Goal: Task Accomplishment & Management: Manage account settings

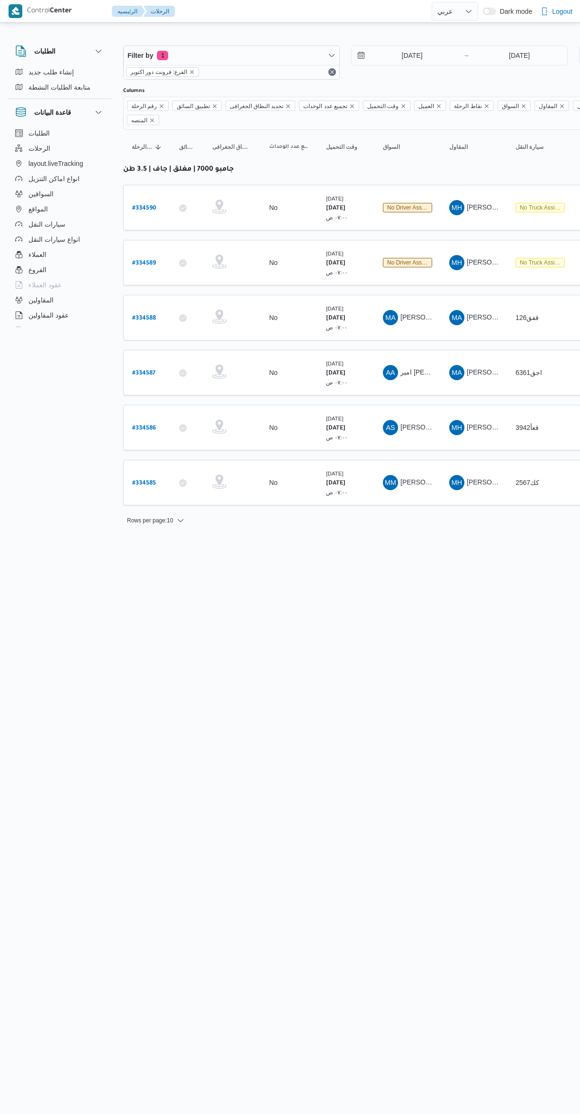
select select "ar"
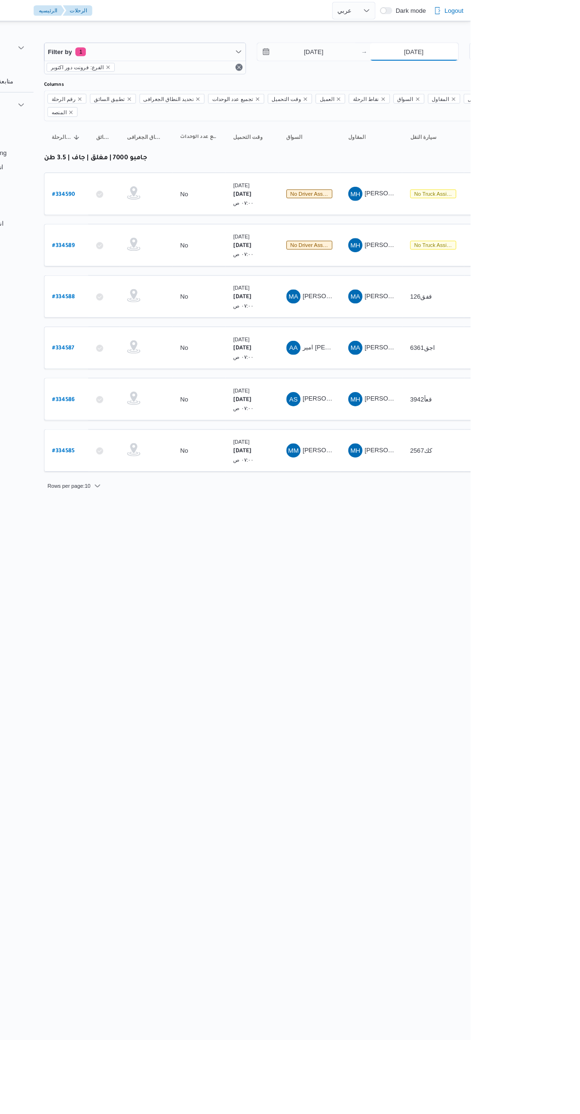
click at [524, 55] on input "1/9/2025" at bounding box center [520, 55] width 94 height 19
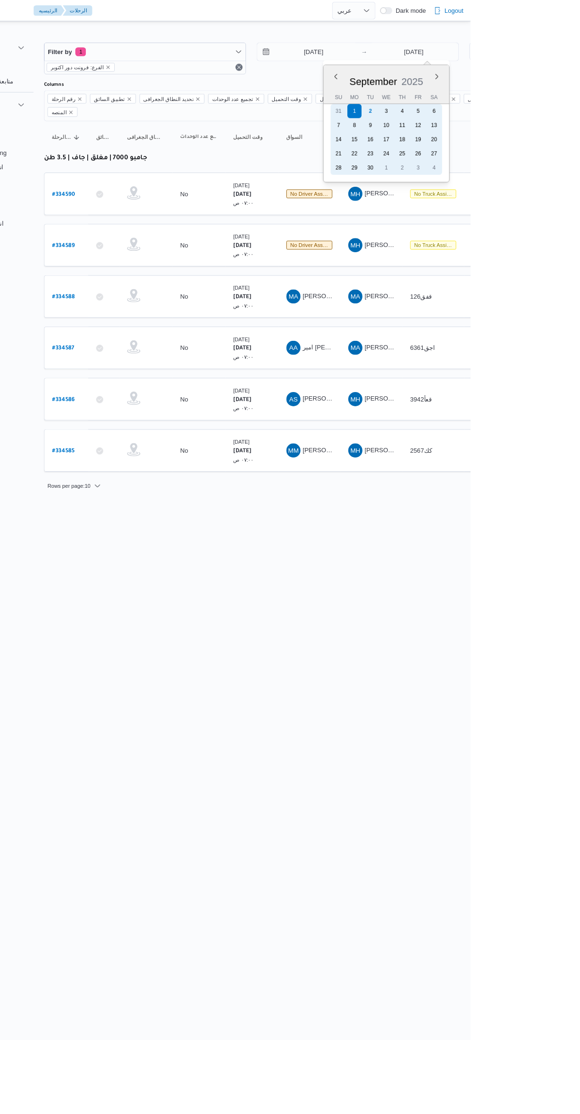
click at [480, 127] on div "9" at bounding box center [473, 134] width 15 height 15
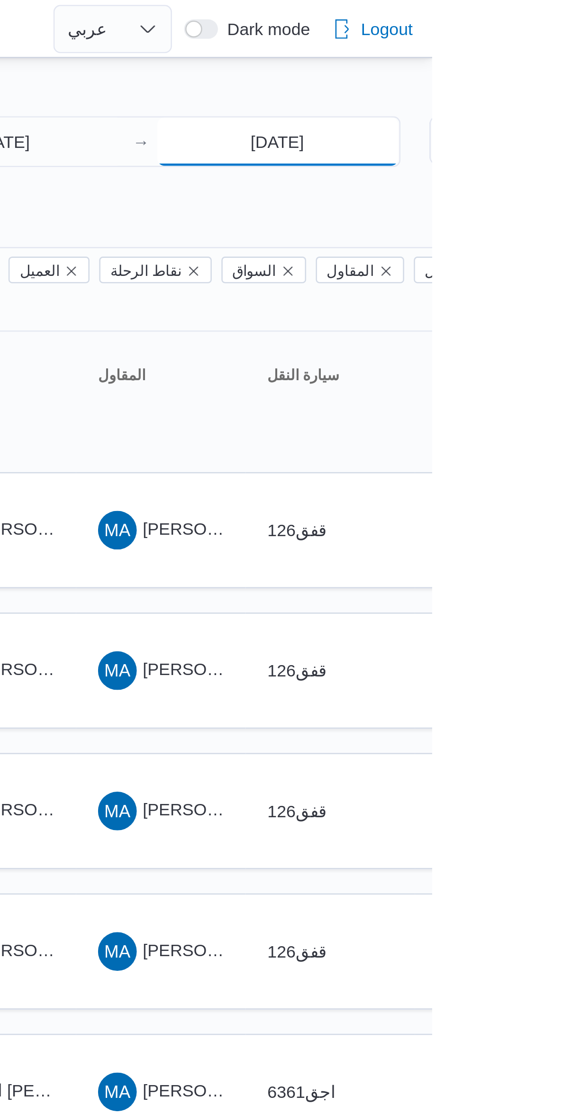
click at [531, 57] on input "9/9/2025" at bounding box center [520, 55] width 94 height 19
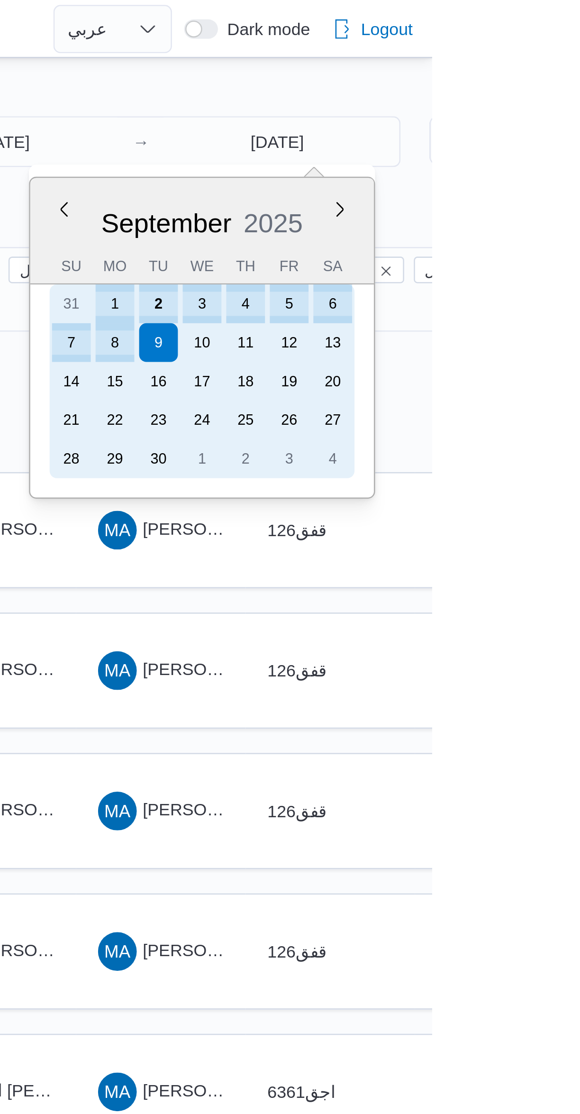
click at [479, 119] on div "2" at bounding box center [473, 118] width 15 height 15
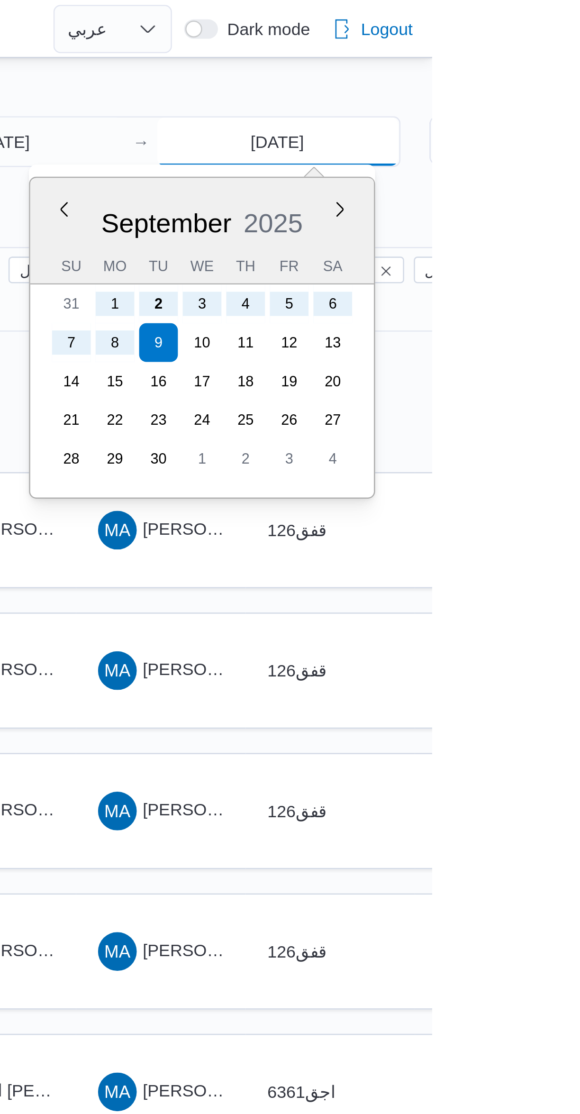
type input "2/9/2025"
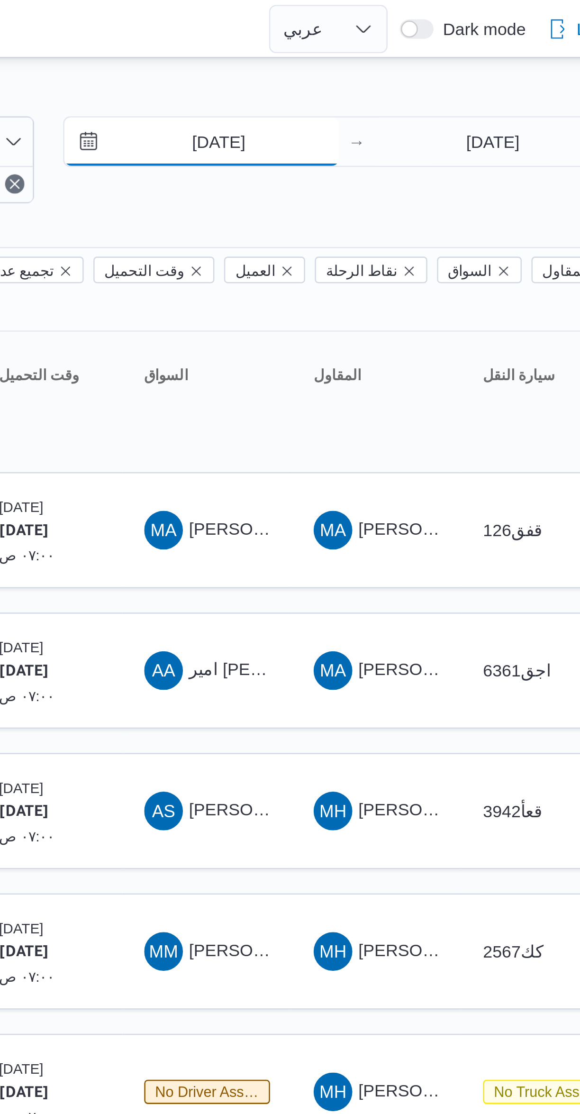
click at [425, 56] on input "1/9/2025" at bounding box center [406, 55] width 108 height 19
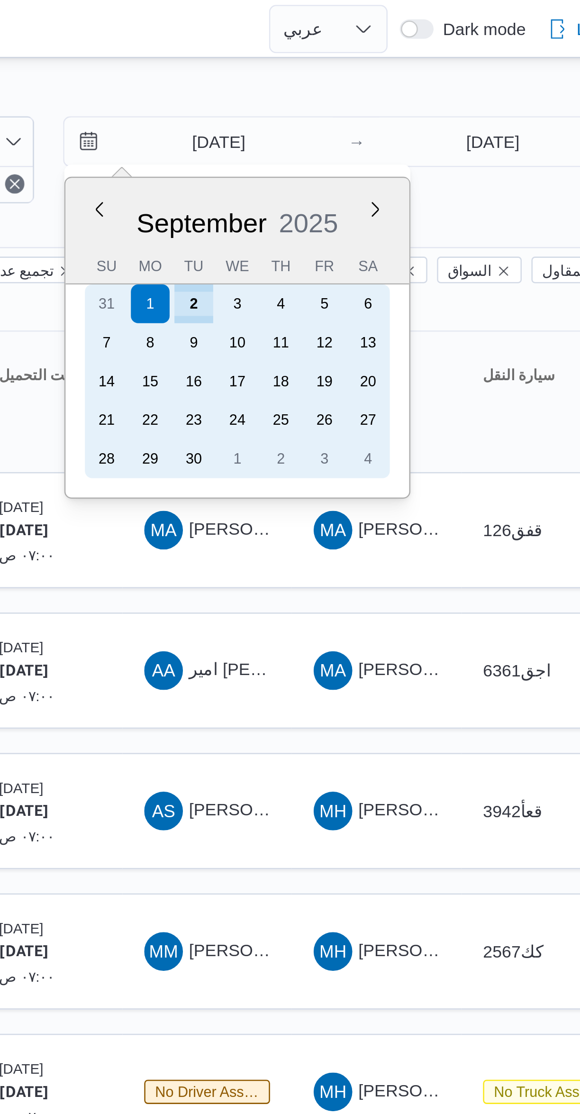
click at [407, 119] on div "2" at bounding box center [402, 118] width 15 height 15
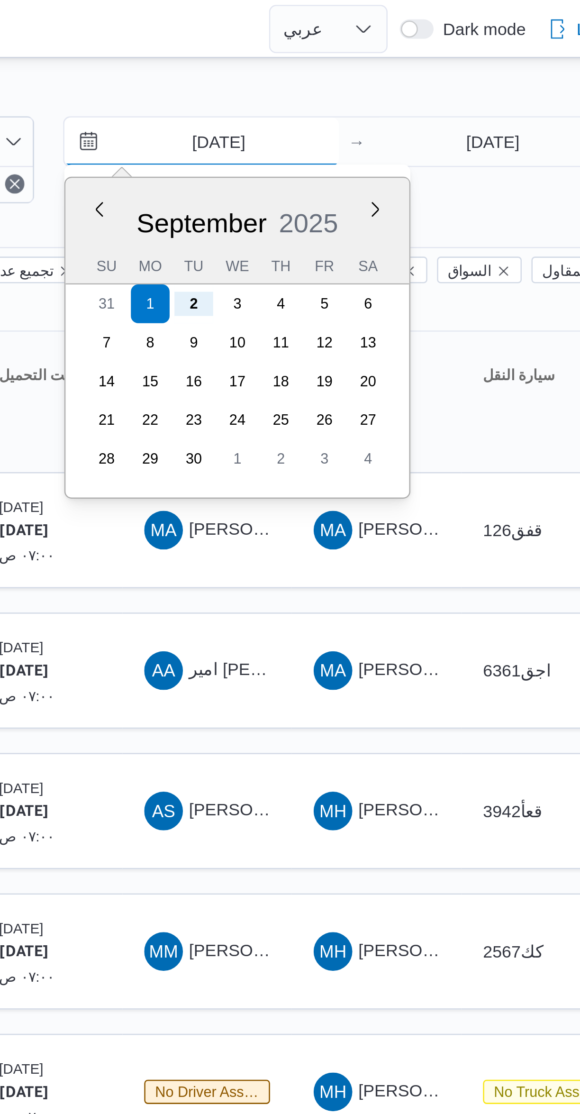
type input "2/9/2025"
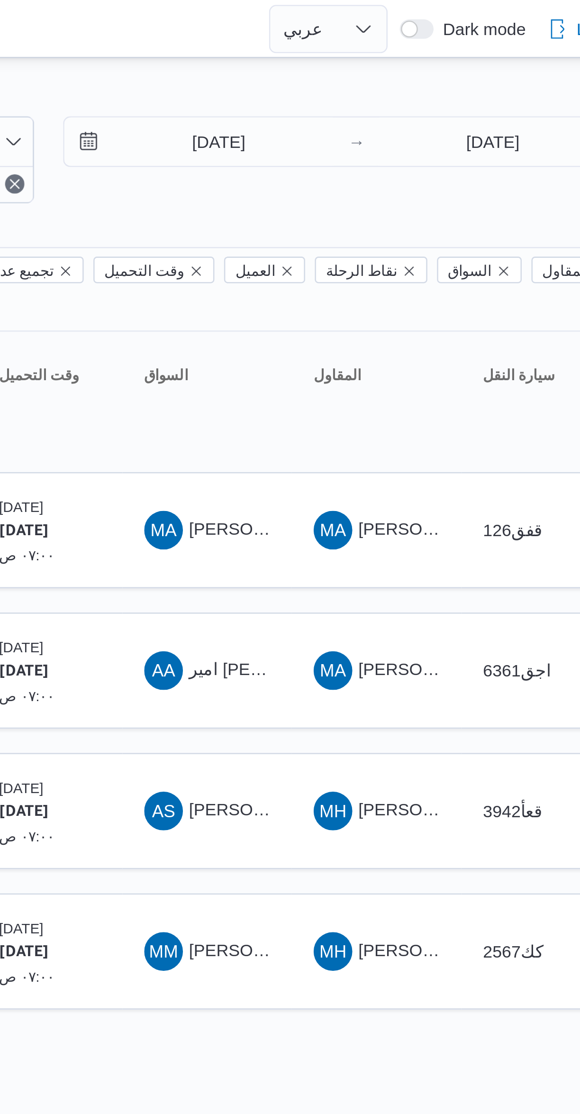
click at [482, 30] on div at bounding box center [407, 37] width 569 height 15
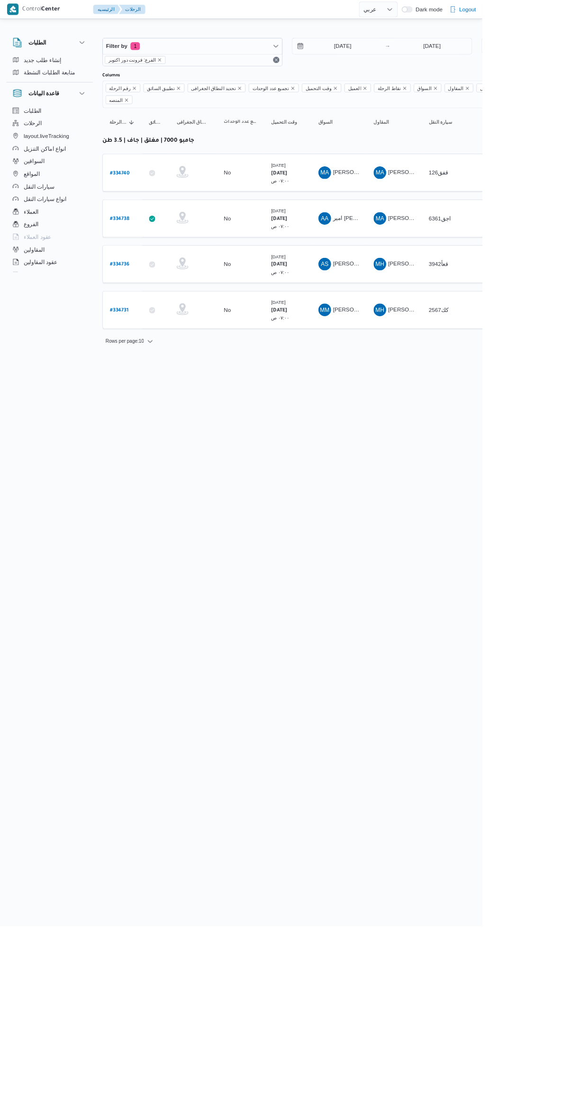
click at [148, 370] on b "# 334731" at bounding box center [143, 373] width 22 height 7
select select "ar"
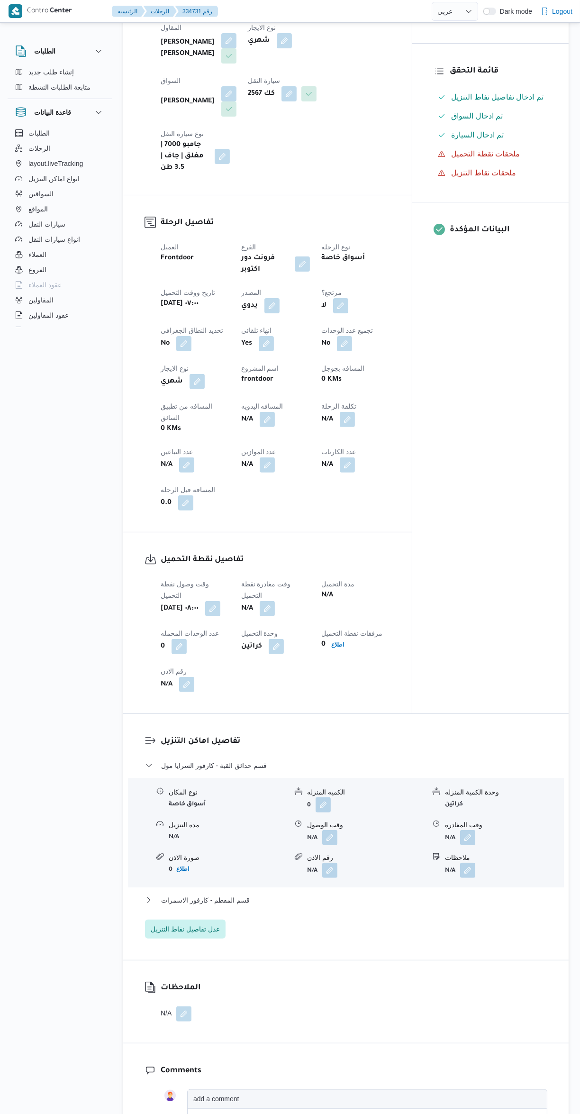
scroll to position [336, 0]
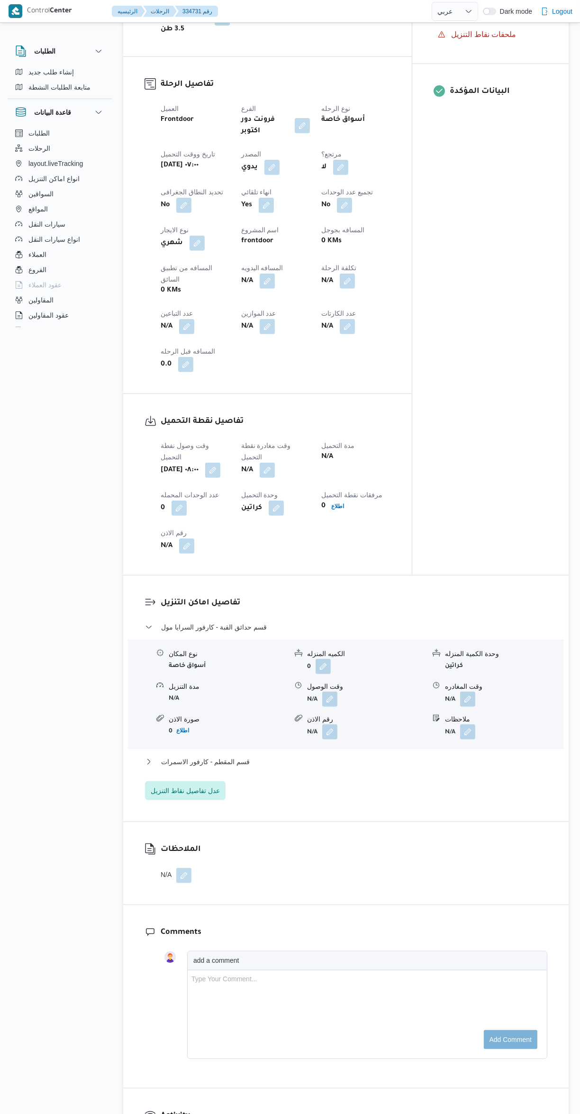
click at [271, 463] on button "button" at bounding box center [267, 470] width 15 height 15
click at [253, 446] on input "وقت مغادرة نقطة التحميل" at bounding box center [246, 447] width 108 height 19
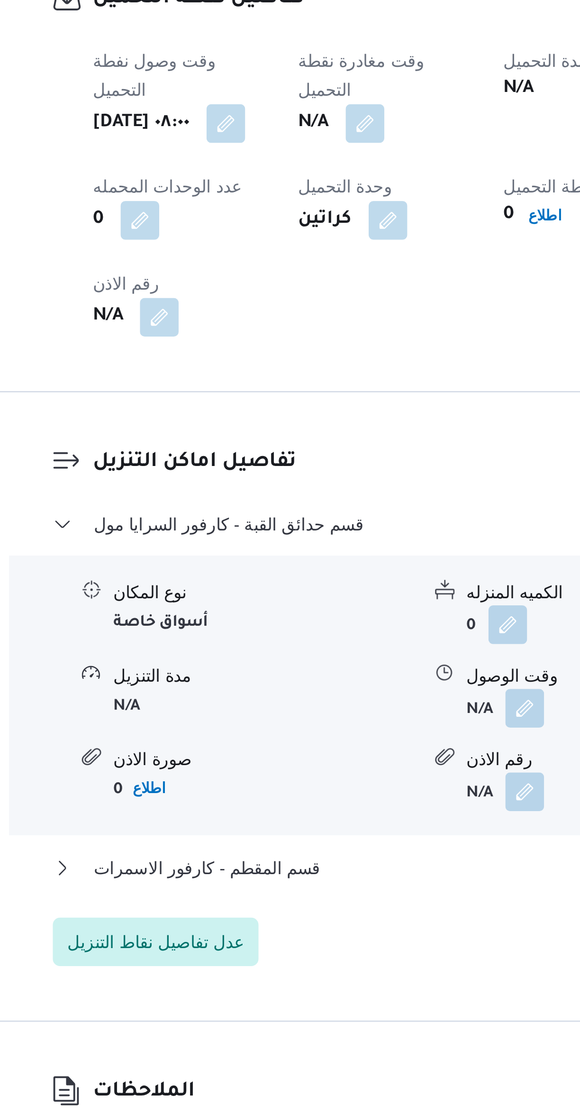
scroll to position [83, 0]
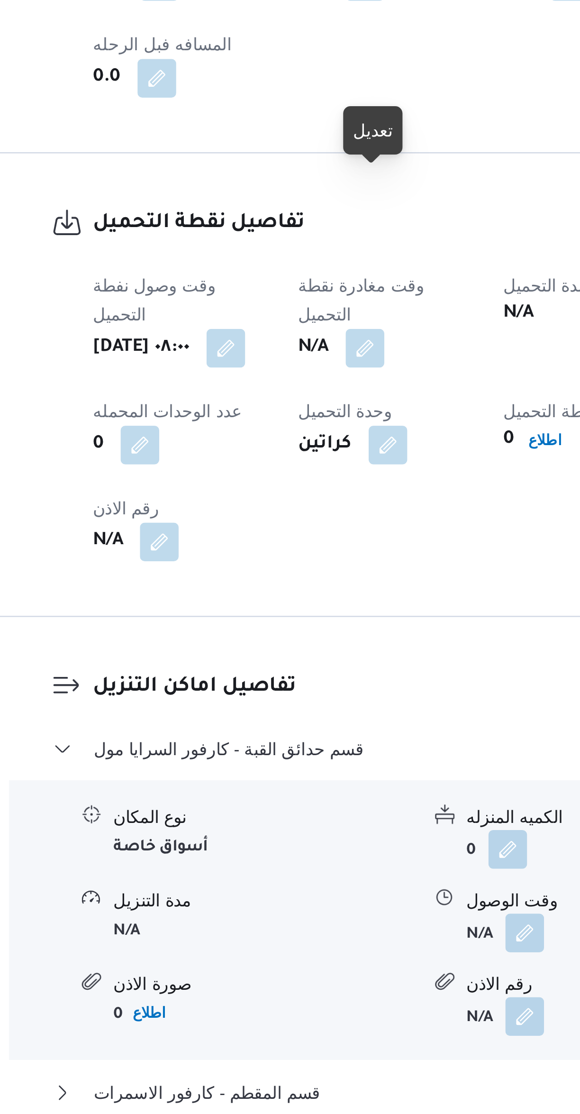
click at [275, 715] on button "button" at bounding box center [267, 722] width 15 height 15
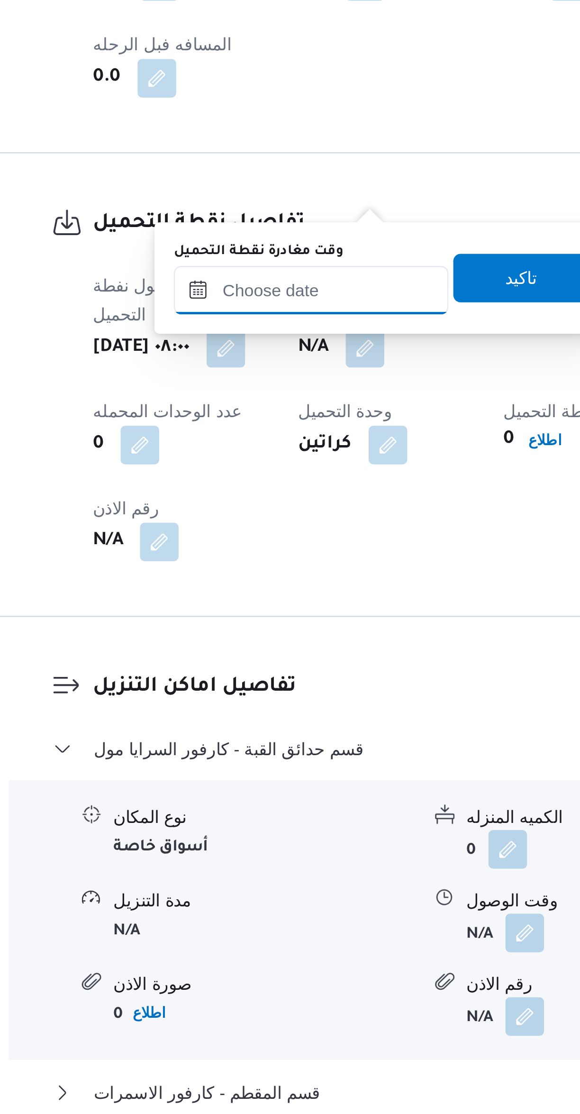
click at [257, 706] on input "وقت مغادرة نقطة التحميل" at bounding box center [246, 700] width 108 height 19
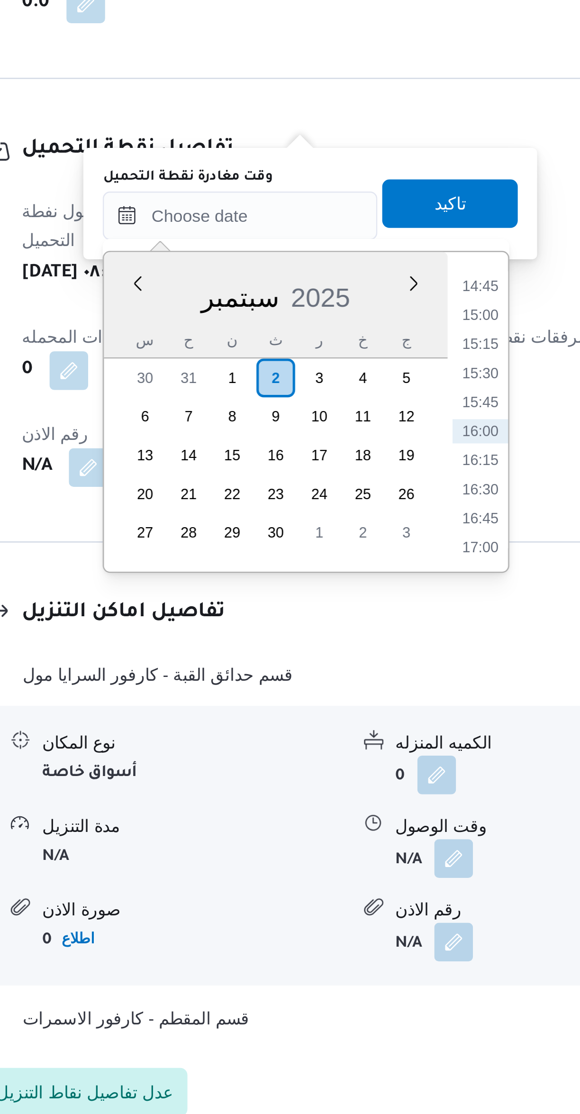
click at [343, 730] on li "14:45" at bounding box center [341, 727] width 22 height 9
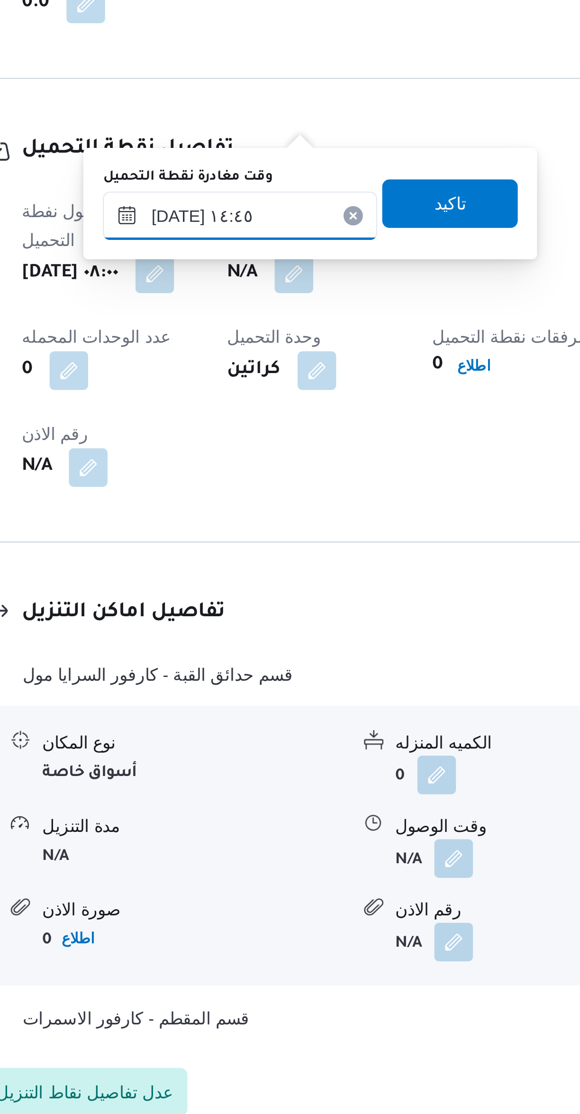
click at [269, 701] on input "٠٢/٠٩/٢٠٢٥ ١٤:٤٥" at bounding box center [246, 700] width 108 height 19
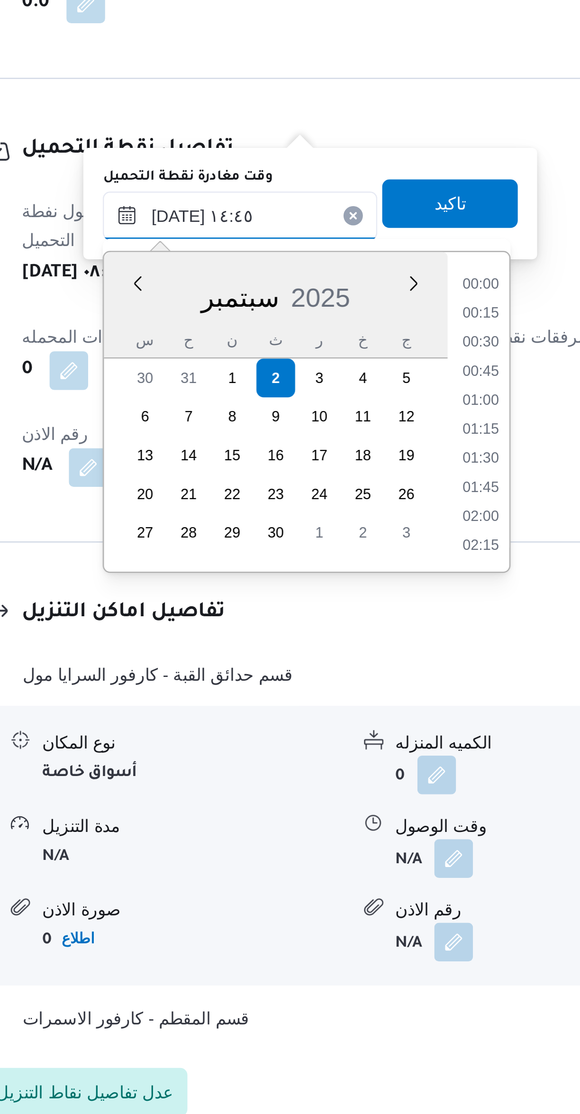
scroll to position [614, 0]
click at [343, 752] on li "14:00" at bounding box center [341, 750] width 22 height 9
type input "٠٢/٠٩/٢٠٢٥ ١٤:٠٠"
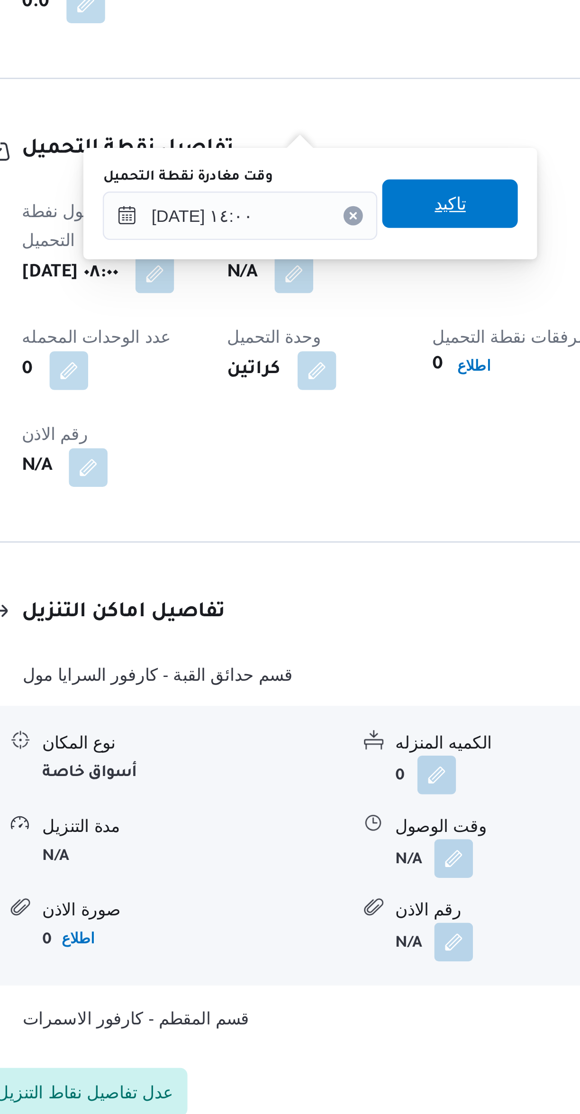
click at [338, 698] on span "تاكيد" at bounding box center [328, 695] width 53 height 19
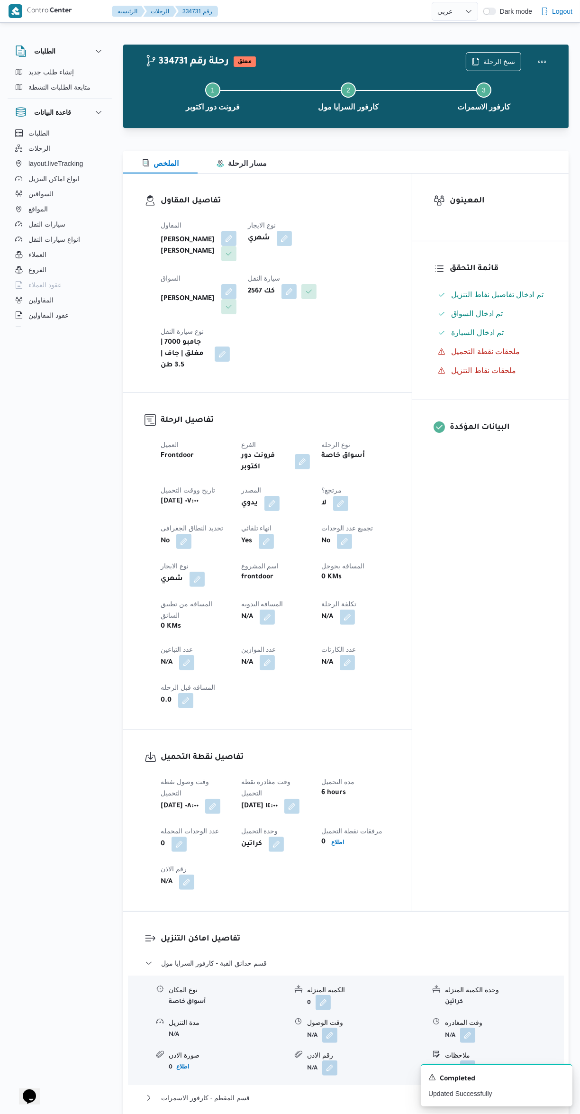
scroll to position [0, 0]
click at [545, 59] on button "Actions" at bounding box center [542, 61] width 19 height 19
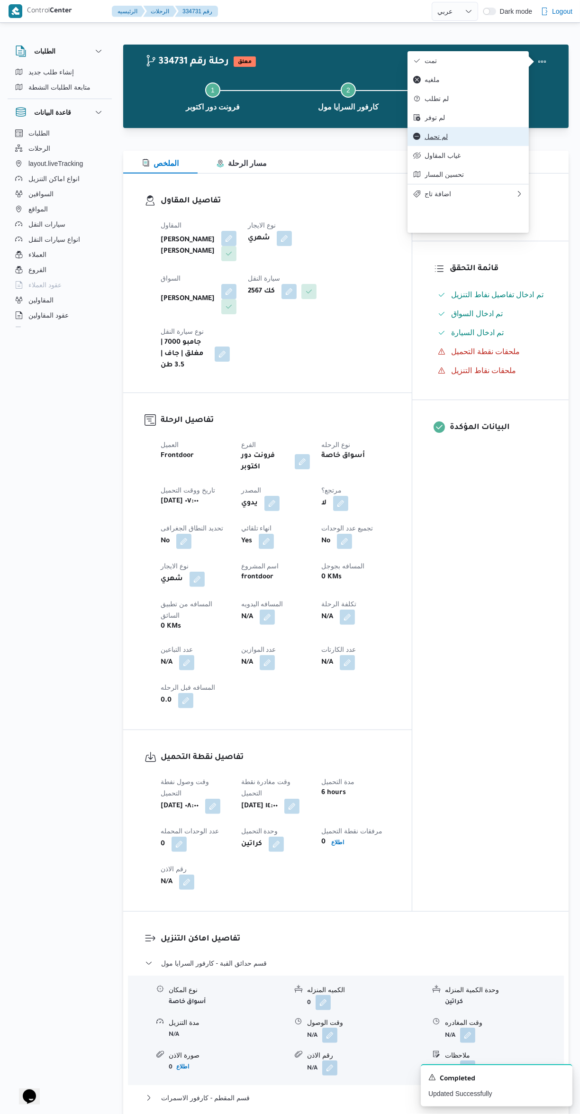
click at [483, 140] on span "لم تحمل" at bounding box center [474, 137] width 99 height 8
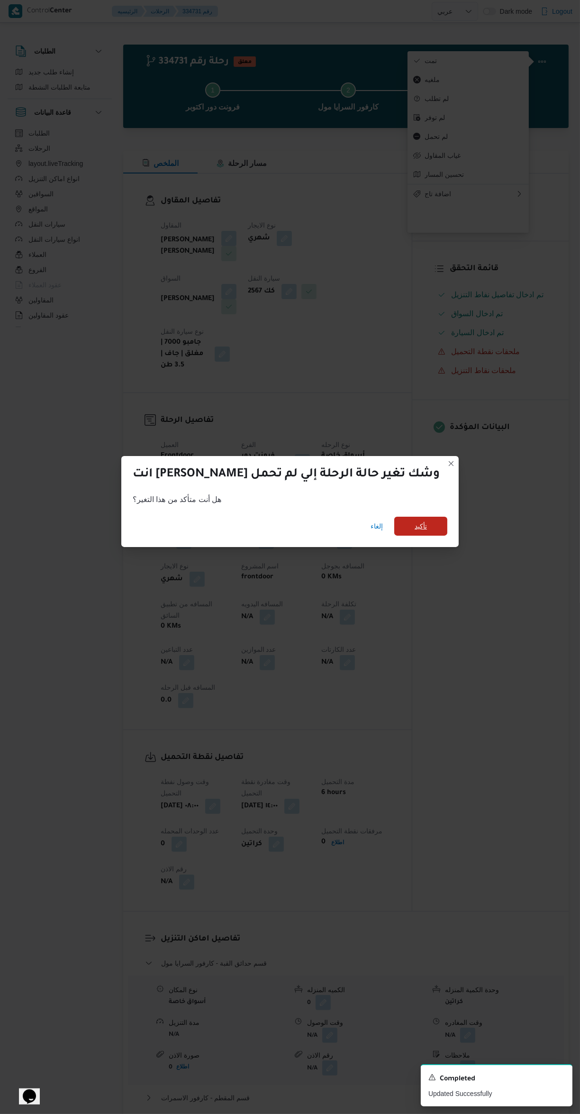
click at [409, 525] on span "تأكيد" at bounding box center [420, 526] width 53 height 19
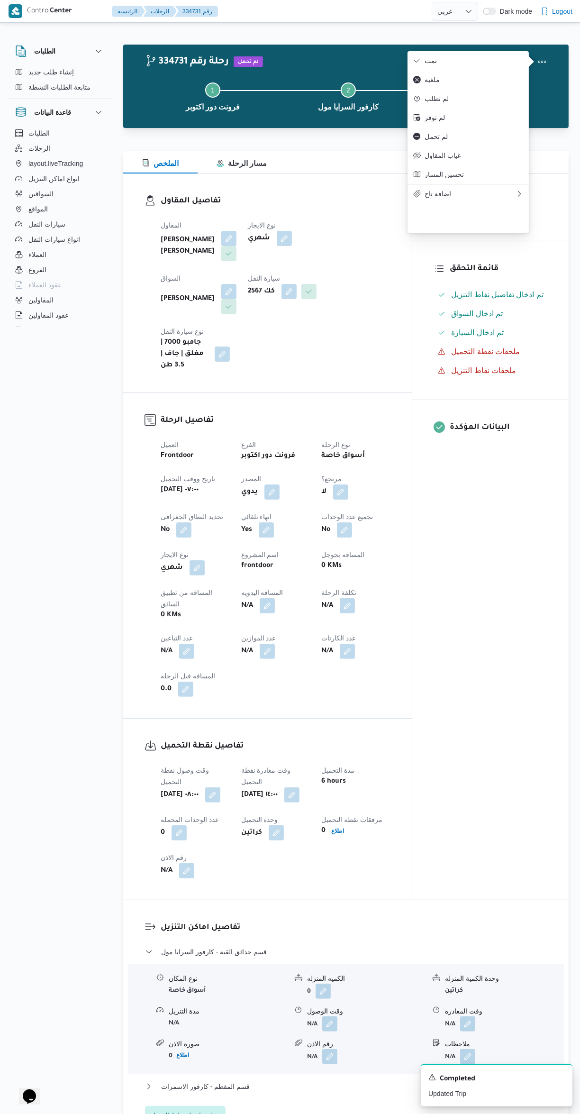
select select "ar"
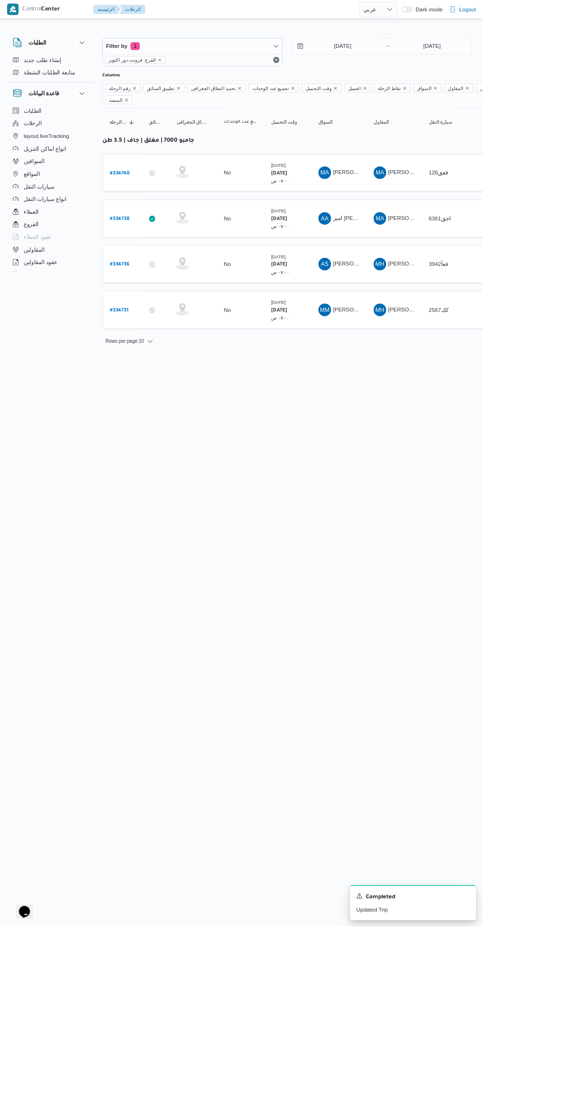
click at [150, 315] on b "# 334736" at bounding box center [143, 318] width 23 height 7
select select "ar"
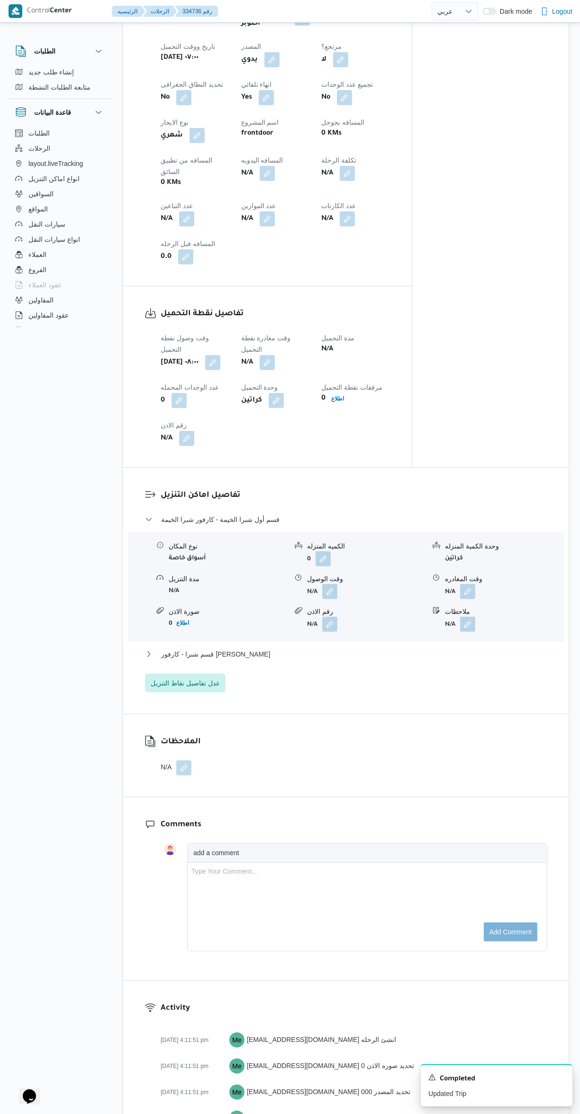
scroll to position [445, 0]
click at [275, 354] on button "button" at bounding box center [267, 361] width 15 height 15
click at [263, 339] on input "وقت مغادرة نقطة التحميل" at bounding box center [246, 339] width 108 height 19
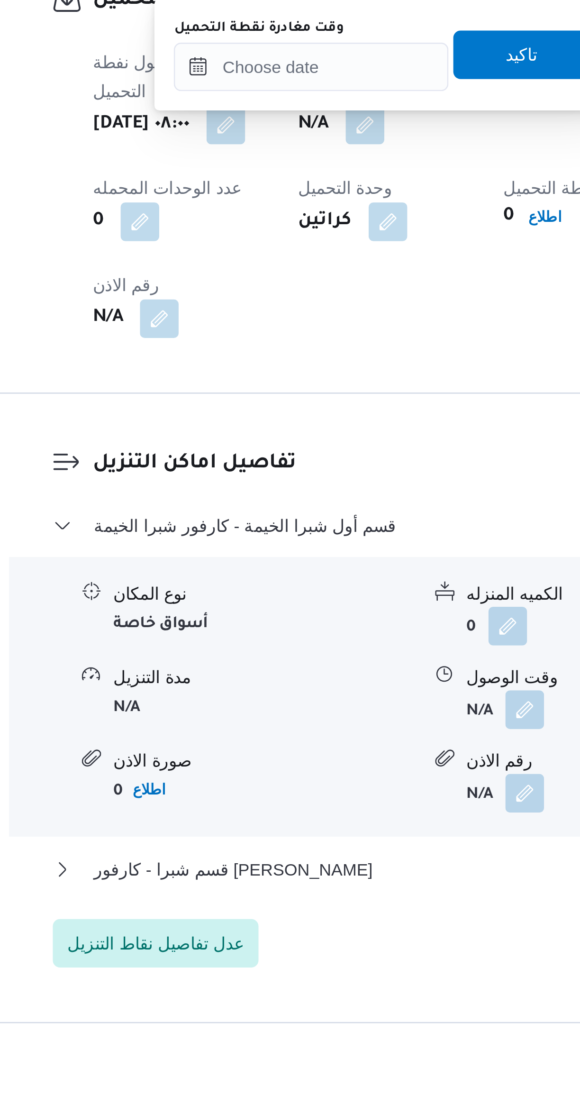
scroll to position [45, 0]
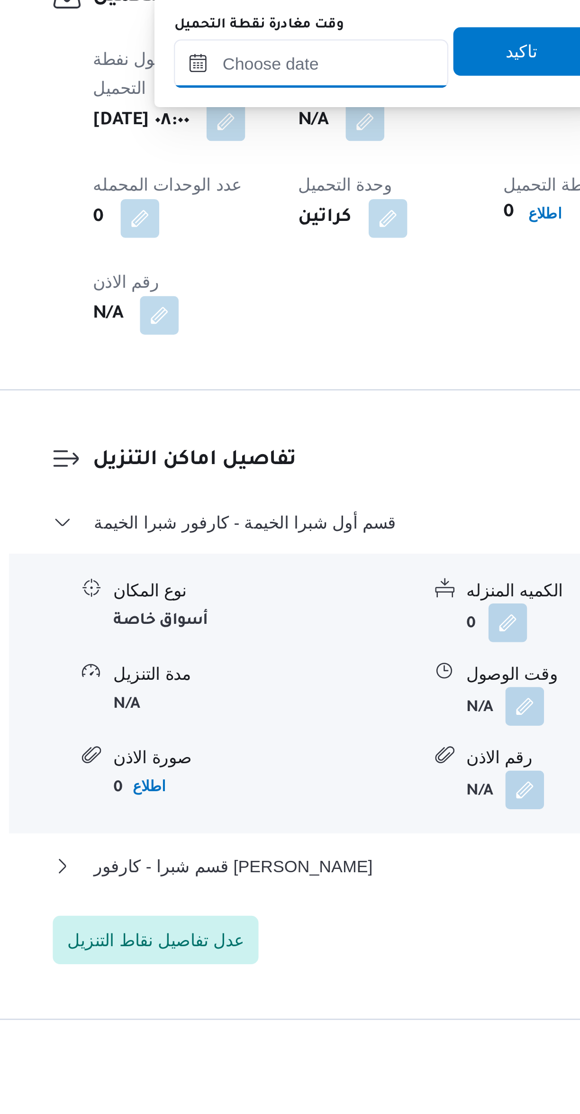
click at [262, 737] on input "وقت مغادرة نقطة التحميل" at bounding box center [246, 738] width 108 height 19
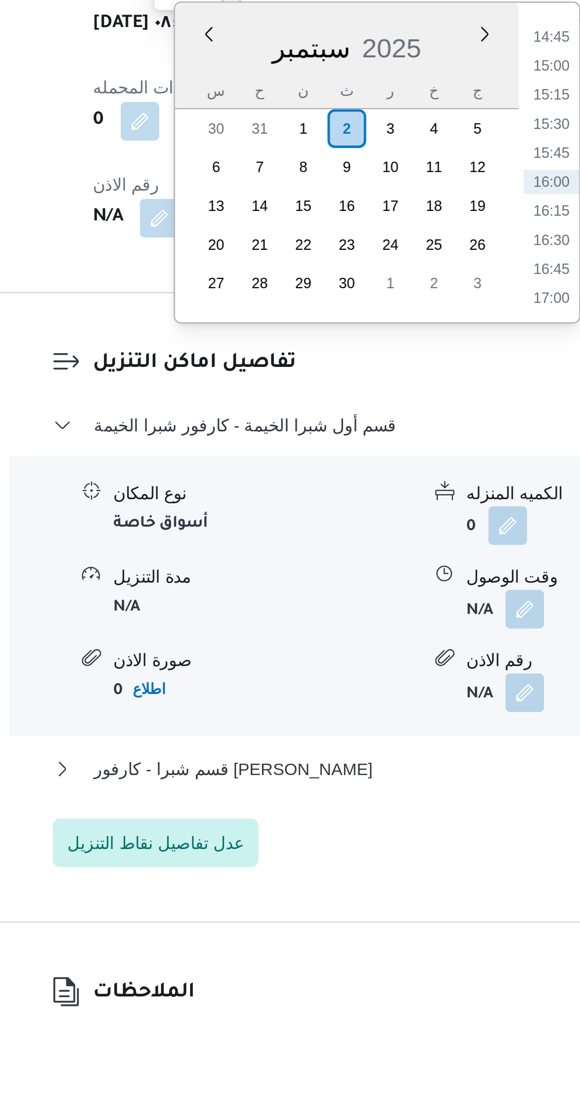
scroll to position [79, 0]
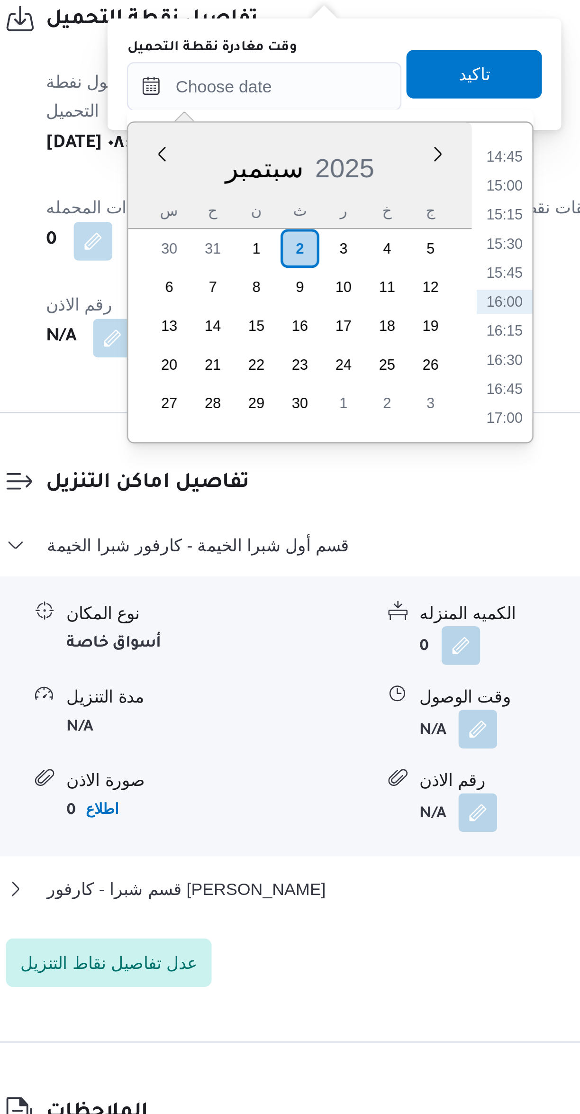
click at [342, 733] on li "14:45" at bounding box center [341, 731] width 22 height 9
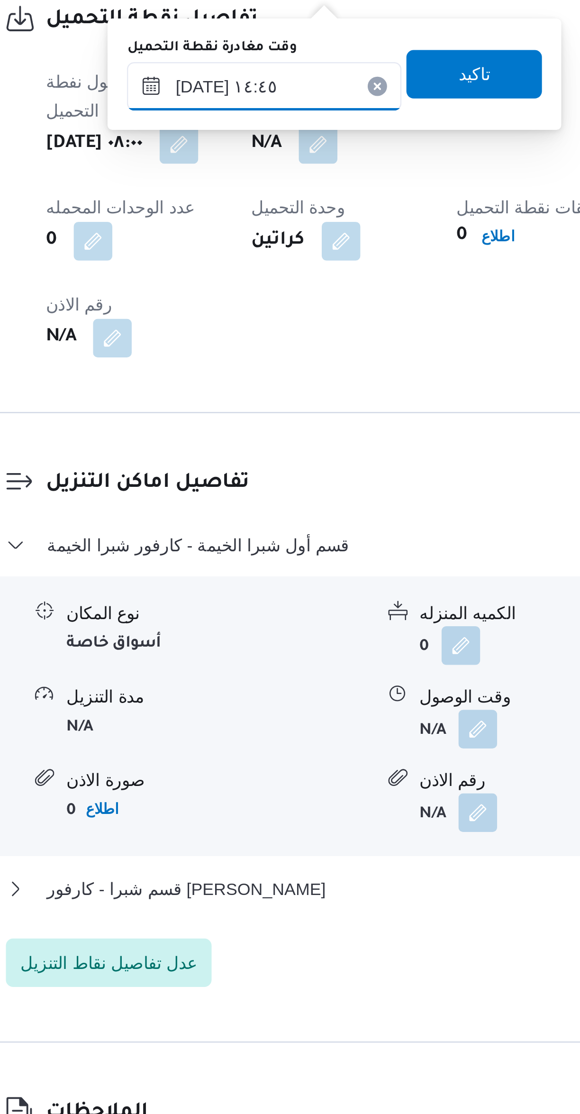
click at [270, 703] on input "٠٢/٠٩/٢٠٢٥ ١٤:٤٥" at bounding box center [246, 704] width 108 height 19
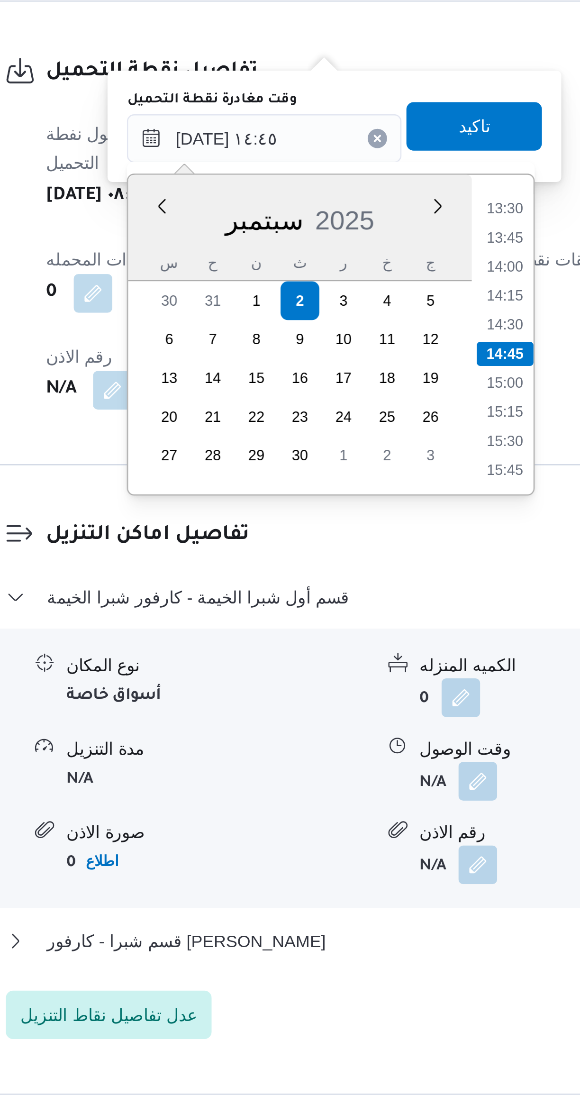
click at [343, 751] on li "14:00" at bounding box center [341, 754] width 22 height 9
type input "٠٢/٠٩/٢٠٢٥ ١٤:٠٠"
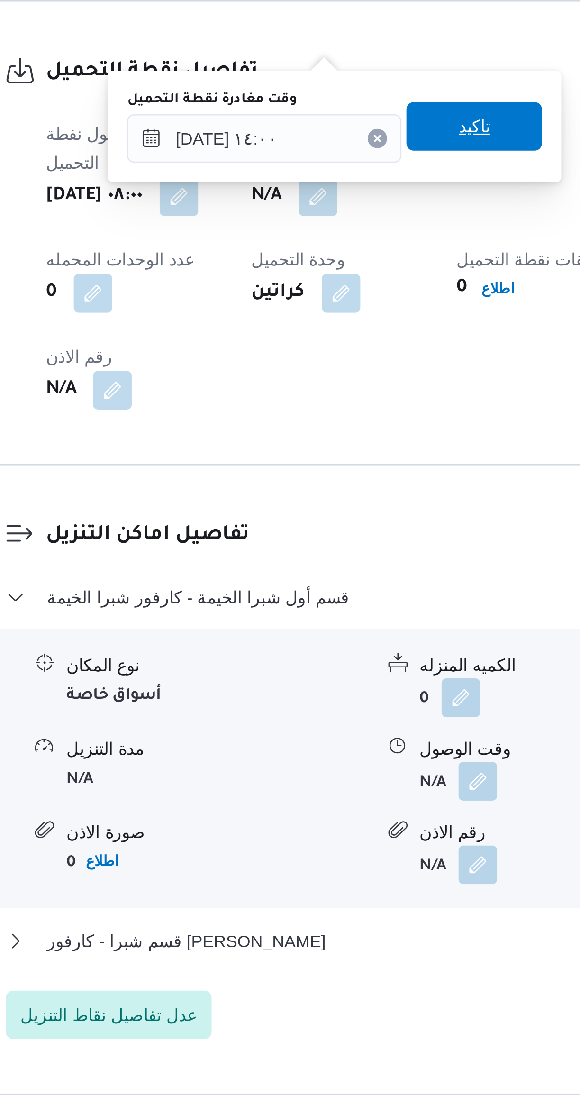
click at [339, 698] on span "تاكيد" at bounding box center [328, 699] width 53 height 19
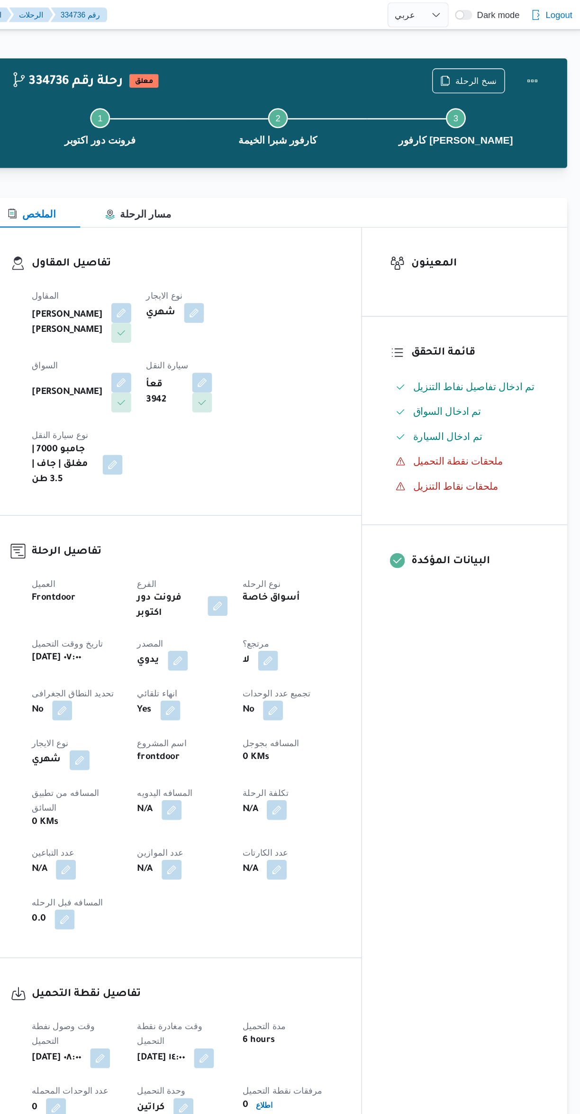
scroll to position [0, 0]
click at [549, 52] on div at bounding box center [542, 61] width 19 height 19
click at [551, 61] on button "Actions" at bounding box center [542, 61] width 19 height 19
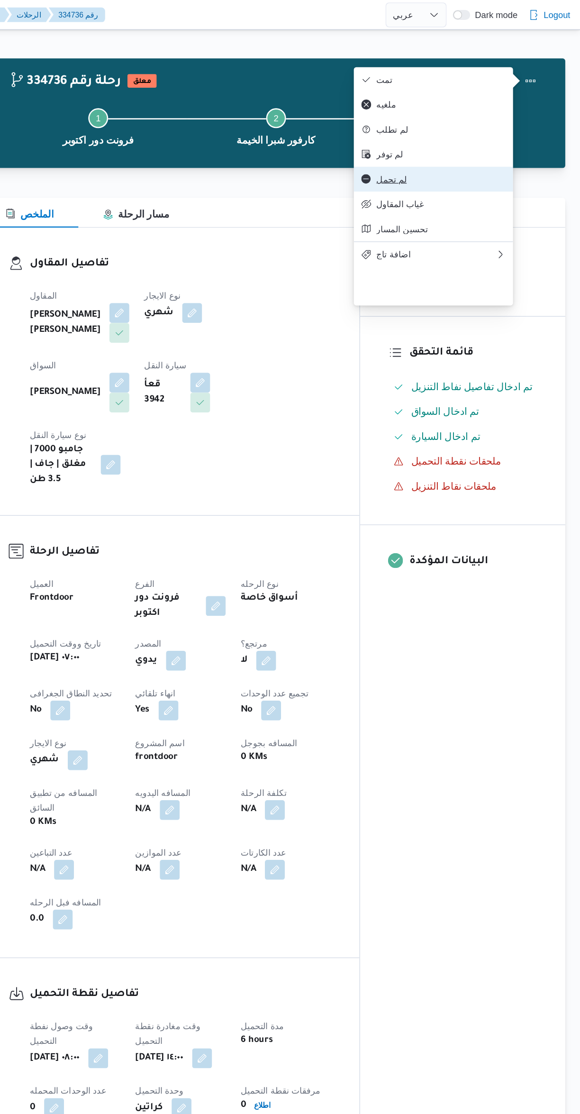
click at [470, 140] on span "لم تحمل" at bounding box center [474, 137] width 99 height 8
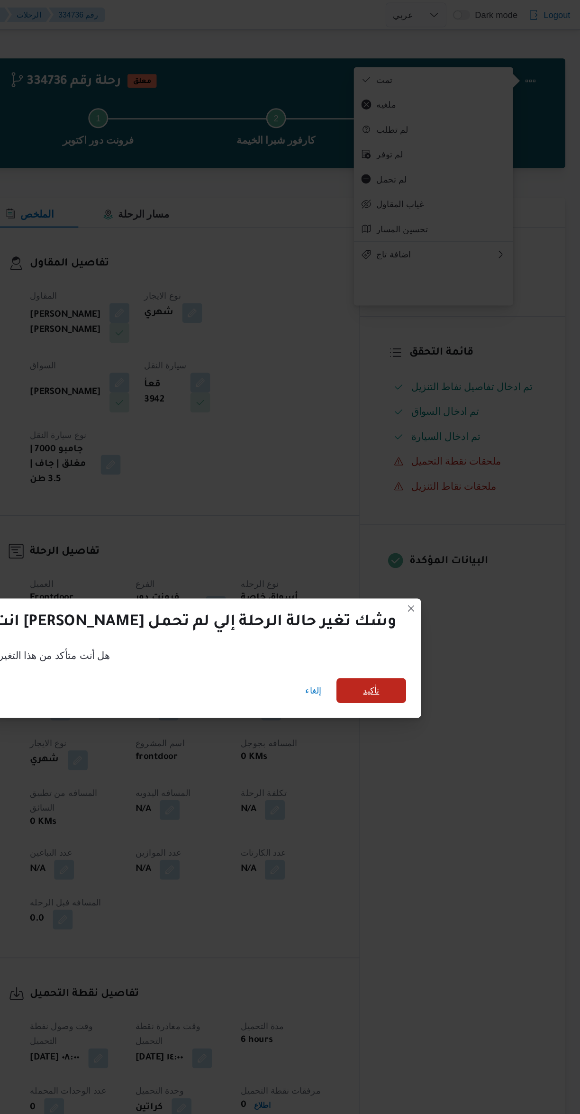
click at [410, 522] on span "تأكيد" at bounding box center [420, 526] width 53 height 19
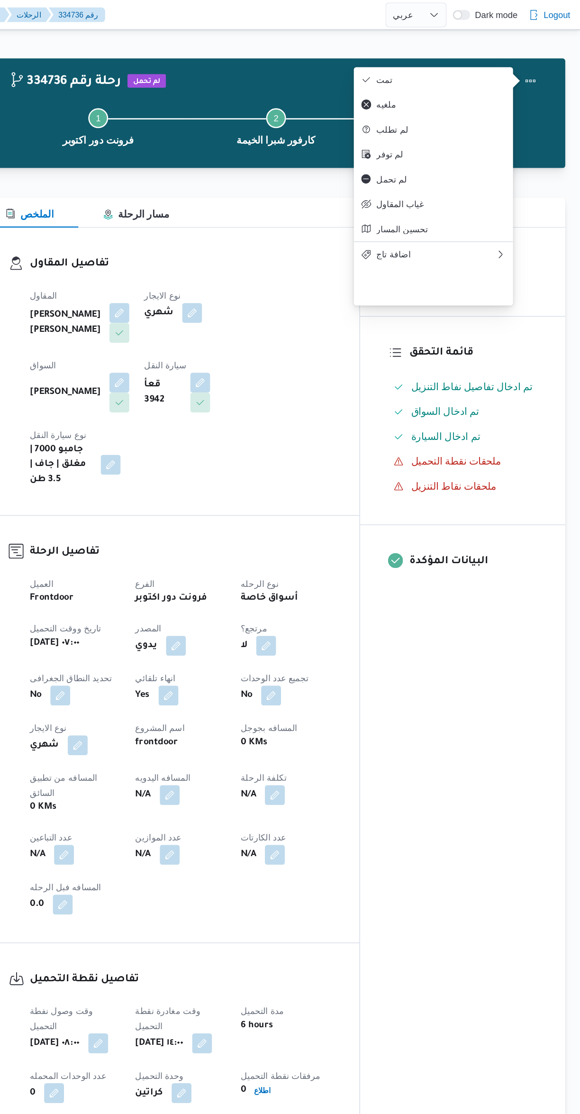
select select "ar"
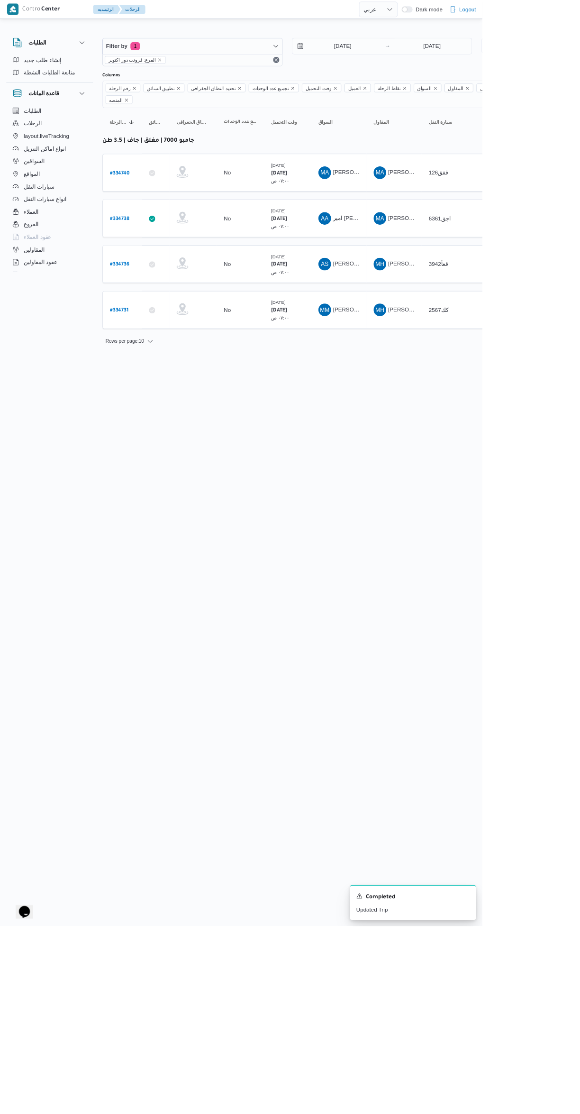
click at [149, 260] on b "# 334738" at bounding box center [143, 263] width 23 height 7
select select "ar"
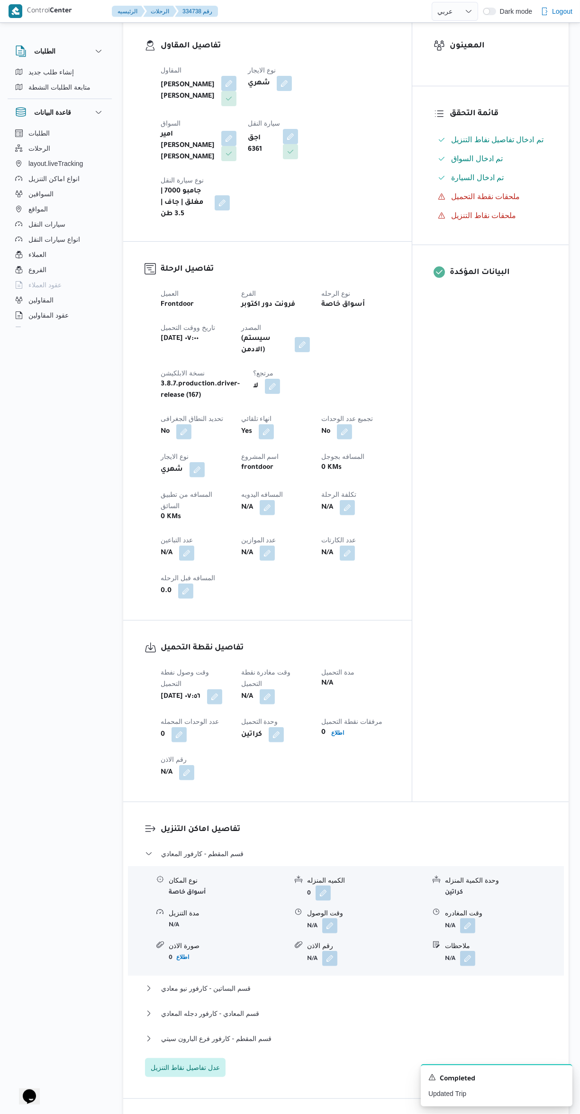
scroll to position [197, 0]
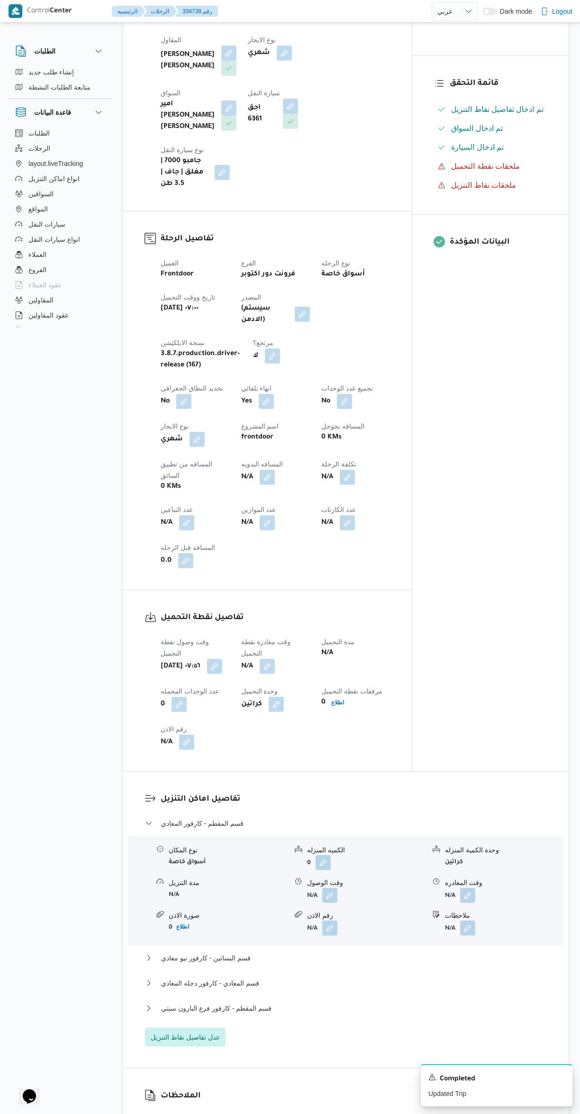
click at [275, 659] on button "button" at bounding box center [267, 666] width 15 height 15
click at [264, 645] on input "وقت مغادرة نقطة التحميل" at bounding box center [246, 643] width 108 height 19
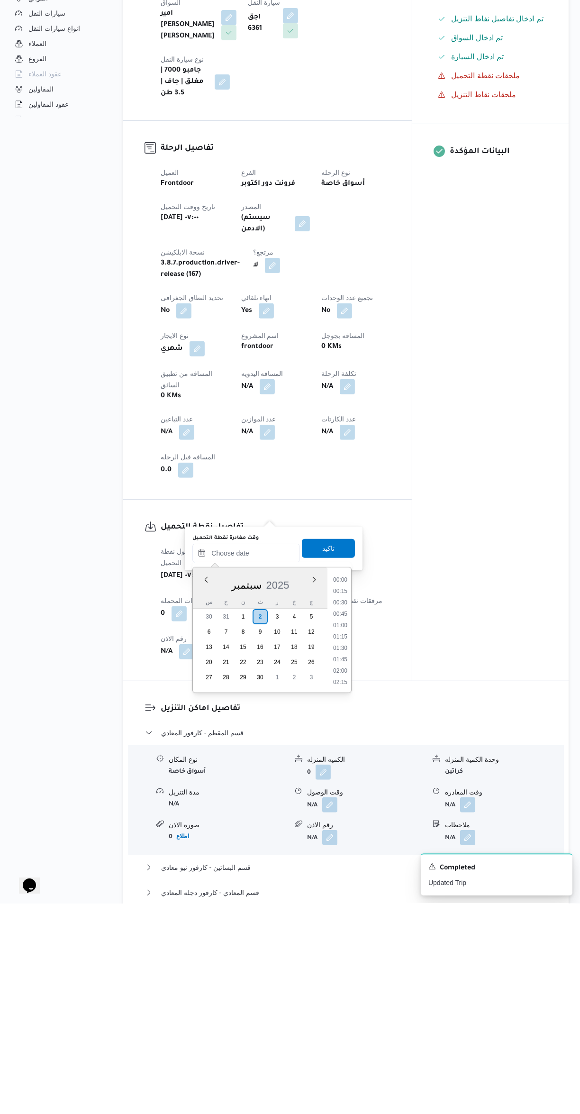
scroll to position [0, 0]
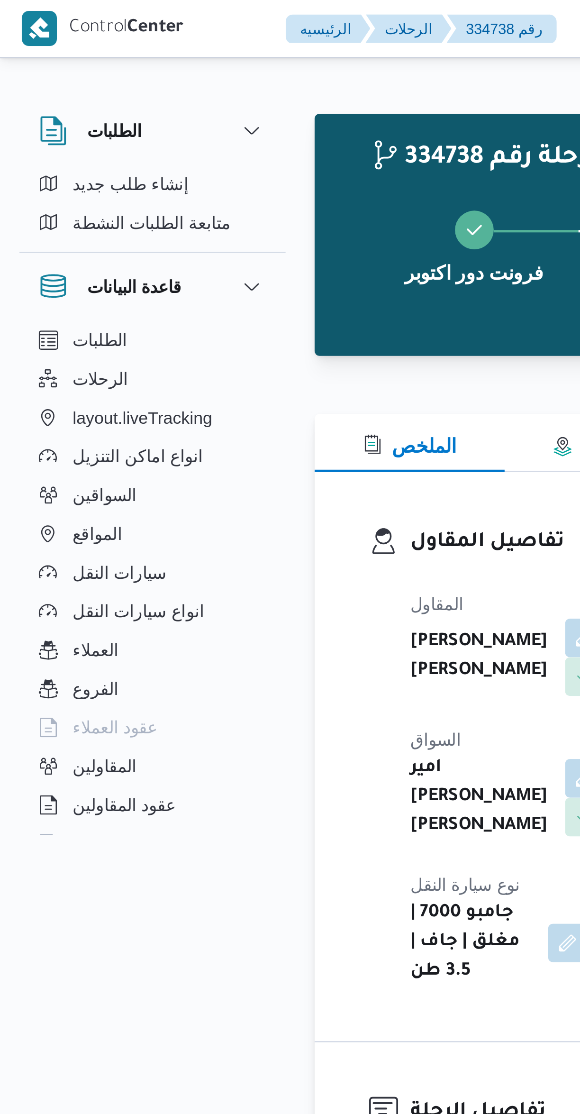
click at [165, 142] on div at bounding box center [346, 144] width 446 height 11
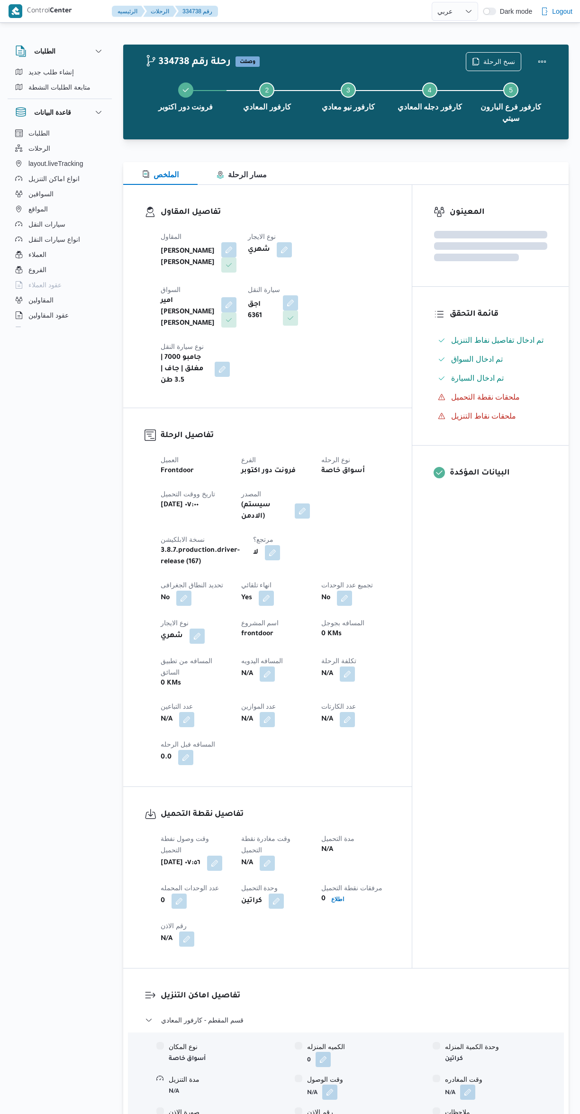
select select "ar"
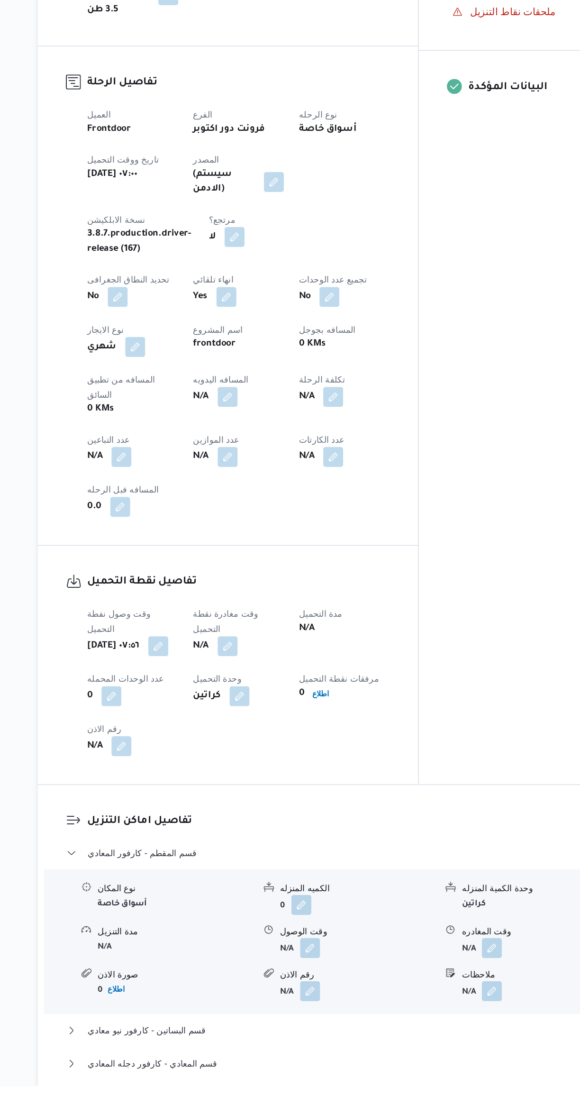
scroll to position [83, 0]
click at [275, 773] on button "button" at bounding box center [267, 780] width 15 height 15
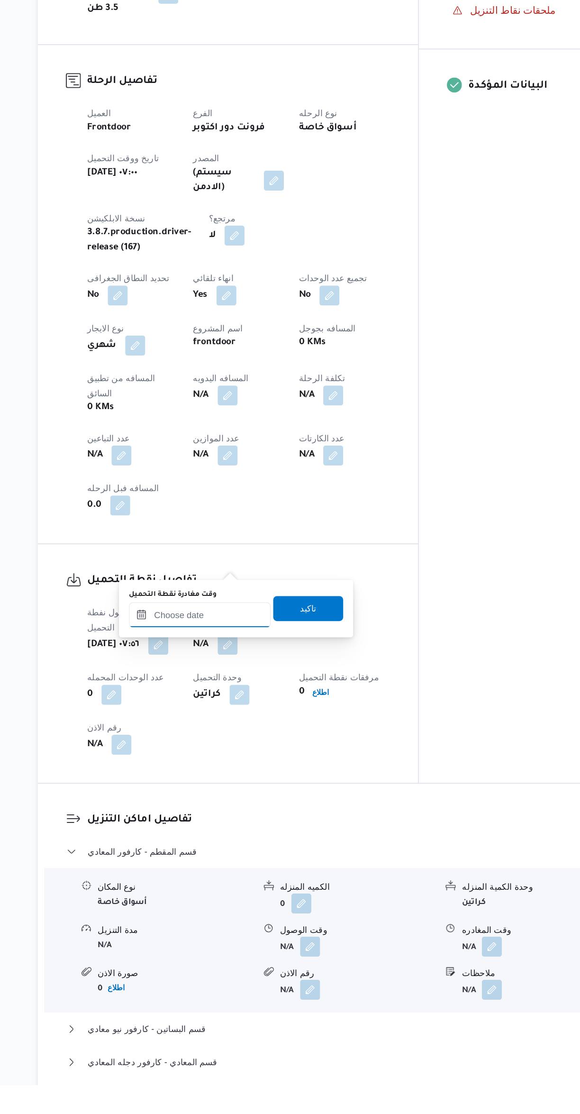
click at [247, 755] on input "وقت مغادرة نقطة التحميل" at bounding box center [246, 757] width 108 height 19
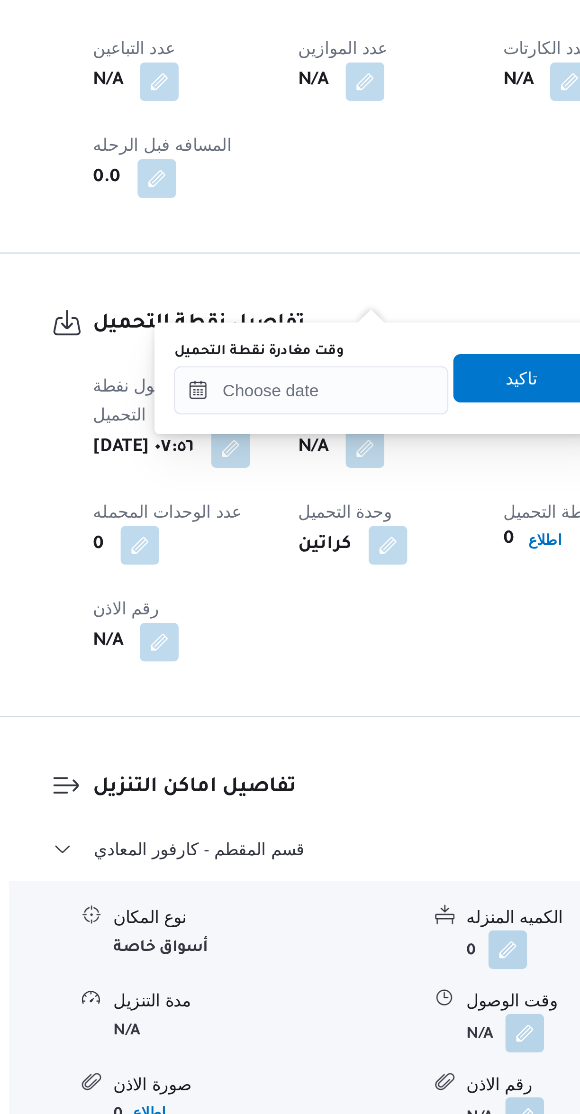
scroll to position [174, 0]
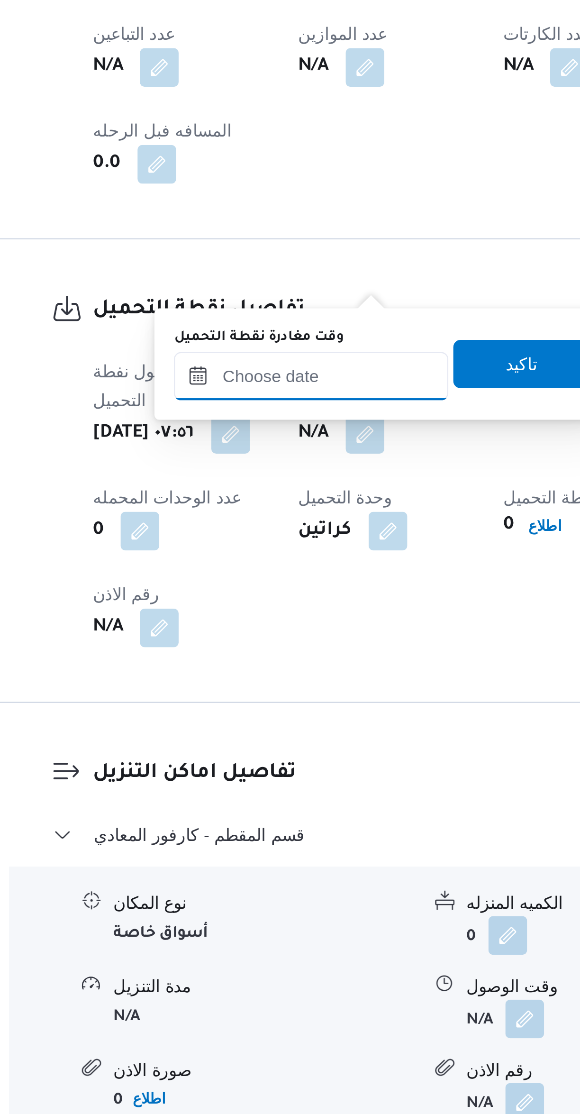
click at [259, 667] on input "وقت مغادرة نقطة التحميل" at bounding box center [246, 667] width 108 height 19
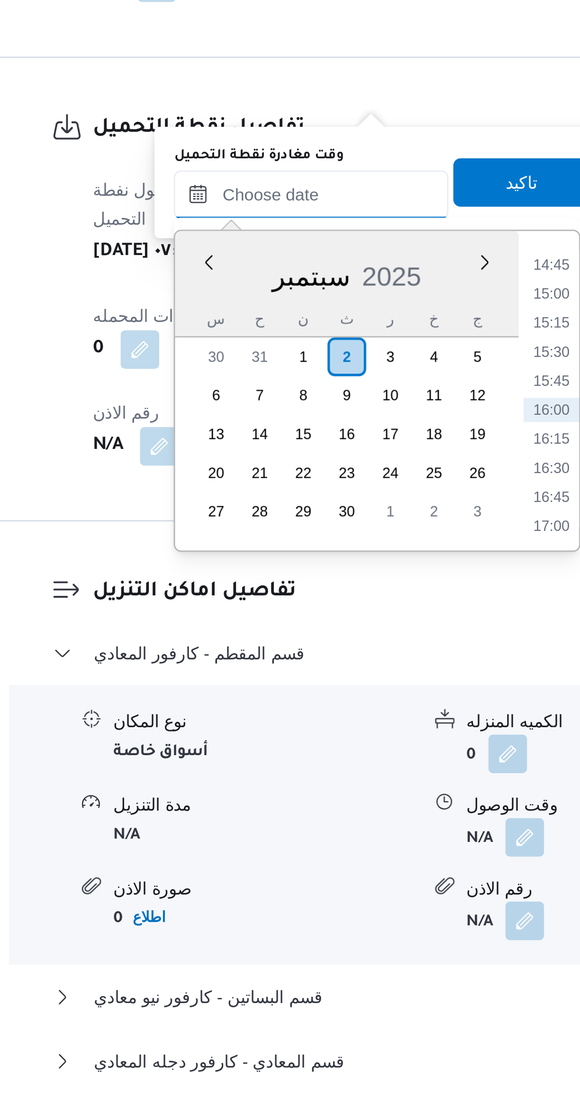
scroll to position [119, 0]
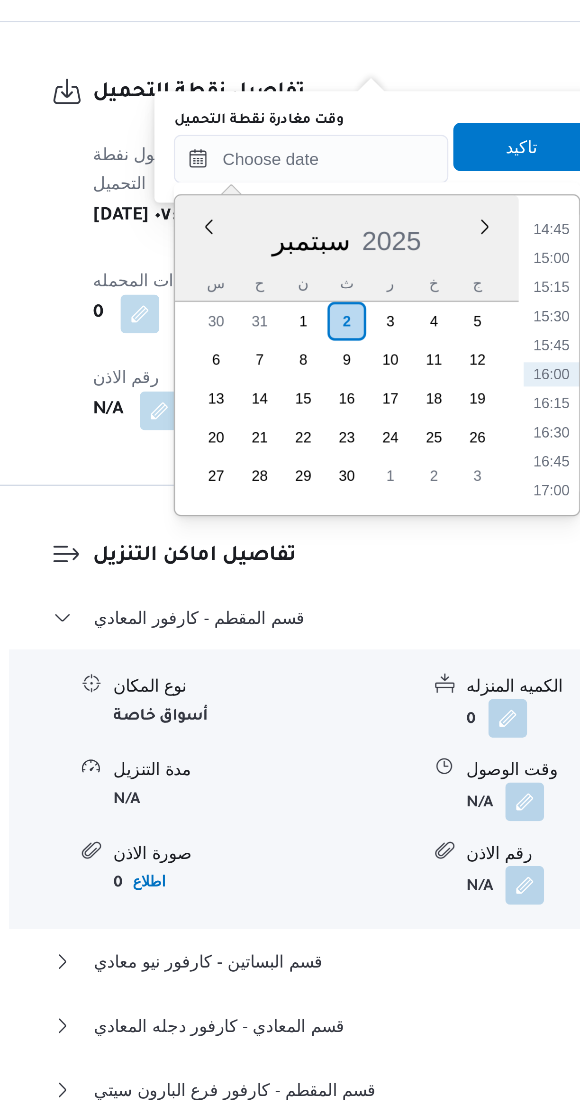
click at [340, 747] on li "14:45" at bounding box center [341, 748] width 22 height 9
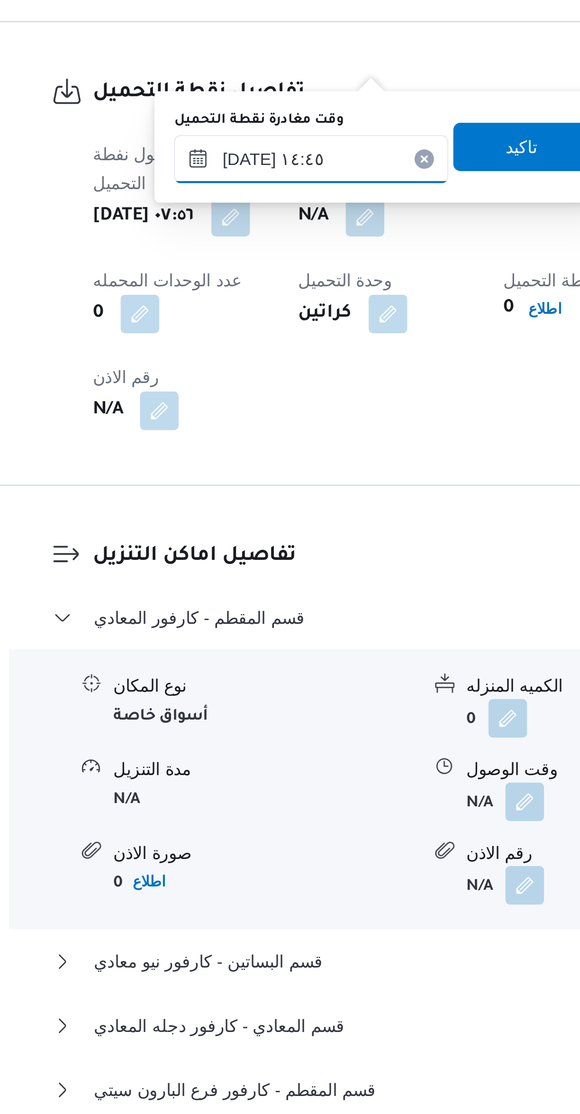
click at [263, 717] on input "٠٢/٠٩/٢٠٢٥ ١٤:٤٥" at bounding box center [246, 721] width 108 height 19
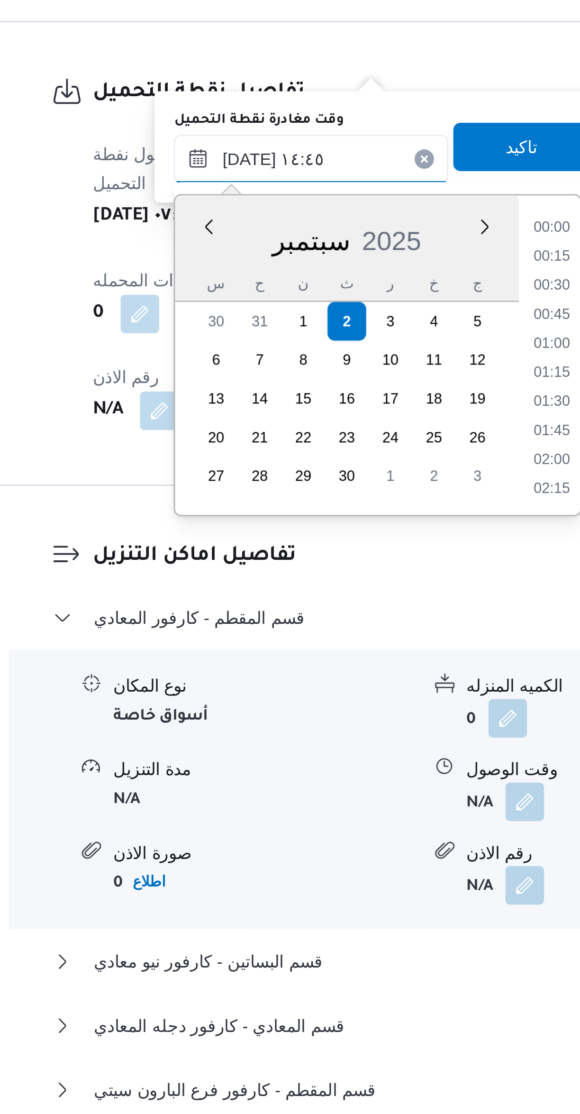
scroll to position [614, 0]
click at [340, 771] on li "14:00" at bounding box center [341, 771] width 22 height 9
type input "٠٢/٠٩/٢٠٢٥ ١٤:٠٠"
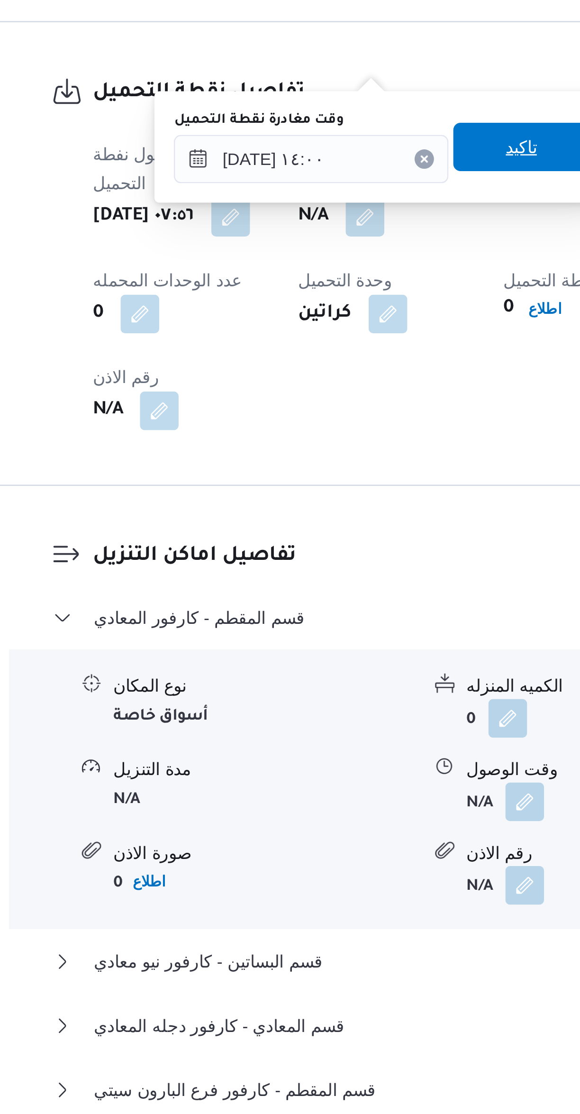
click at [327, 721] on span "تاكيد" at bounding box center [328, 716] width 53 height 19
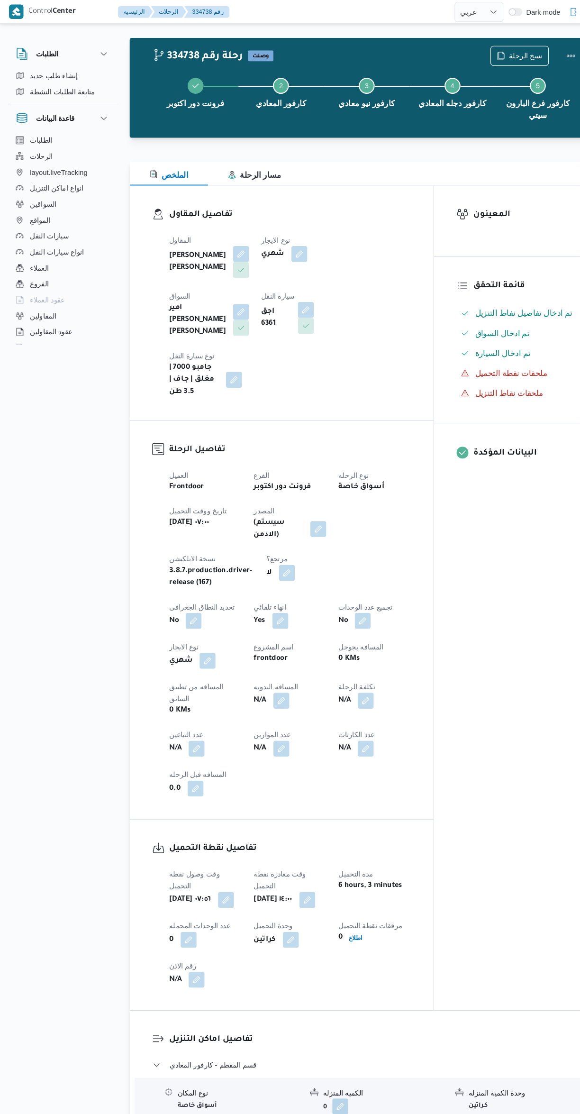
scroll to position [9, 0]
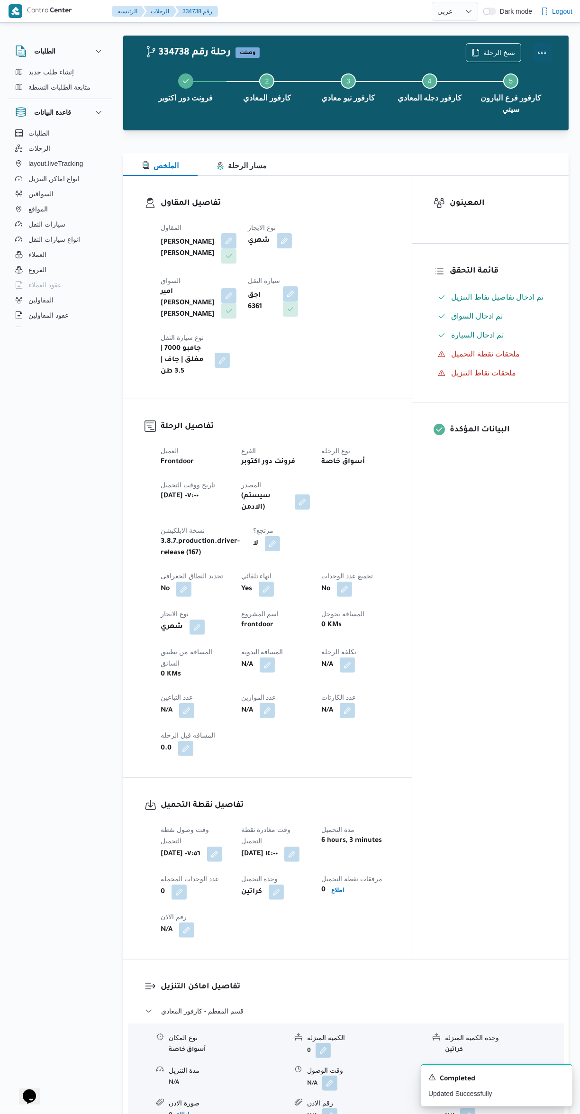
click at [544, 52] on button "Actions" at bounding box center [542, 52] width 19 height 19
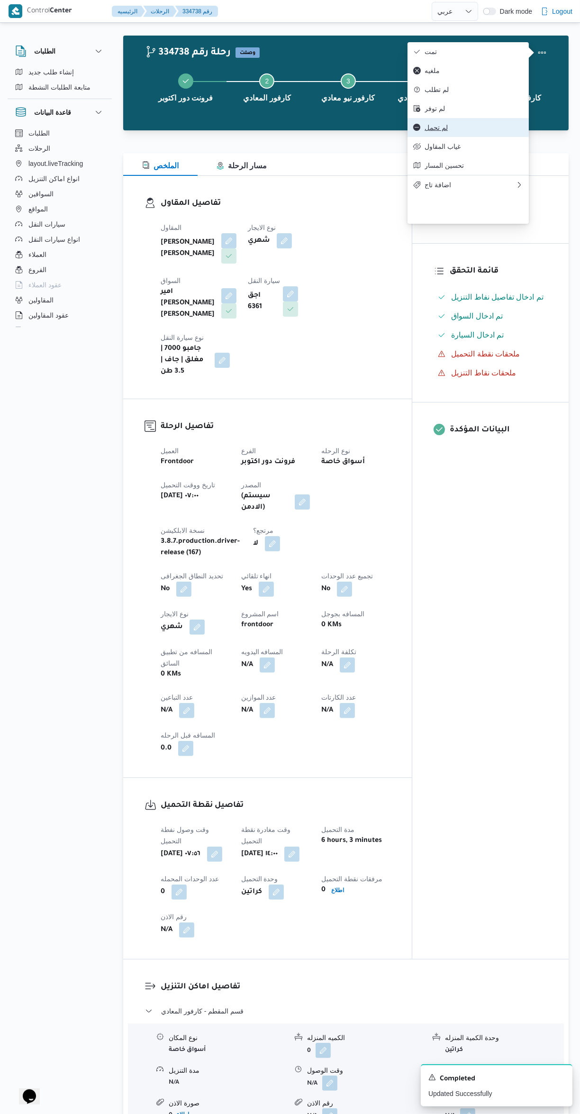
click at [485, 131] on span "لم تحمل" at bounding box center [474, 128] width 99 height 8
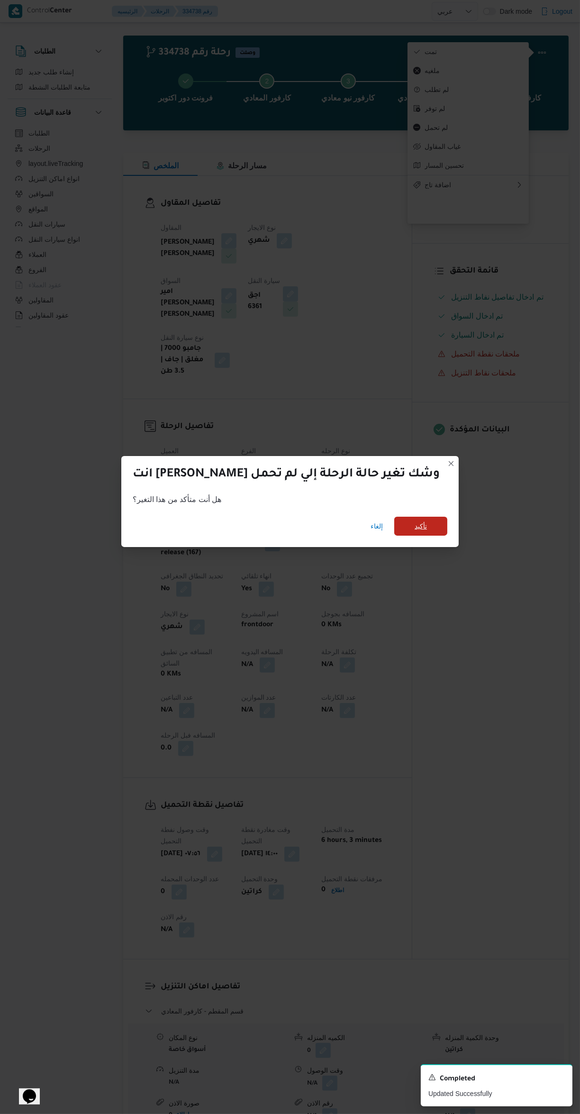
click at [405, 520] on span "تأكيد" at bounding box center [420, 526] width 53 height 19
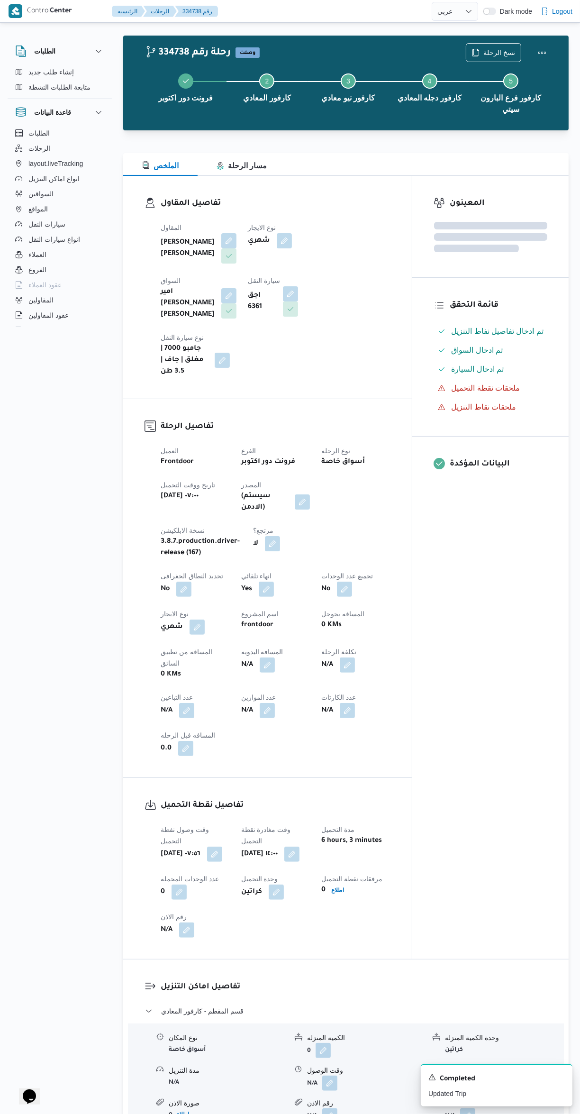
click at [511, 641] on div "المعينون قائمة التحقق تم ادخال تفاصيل نفاط التنزيل تم ادخال السواق تم ادخال الس…" at bounding box center [490, 567] width 156 height 783
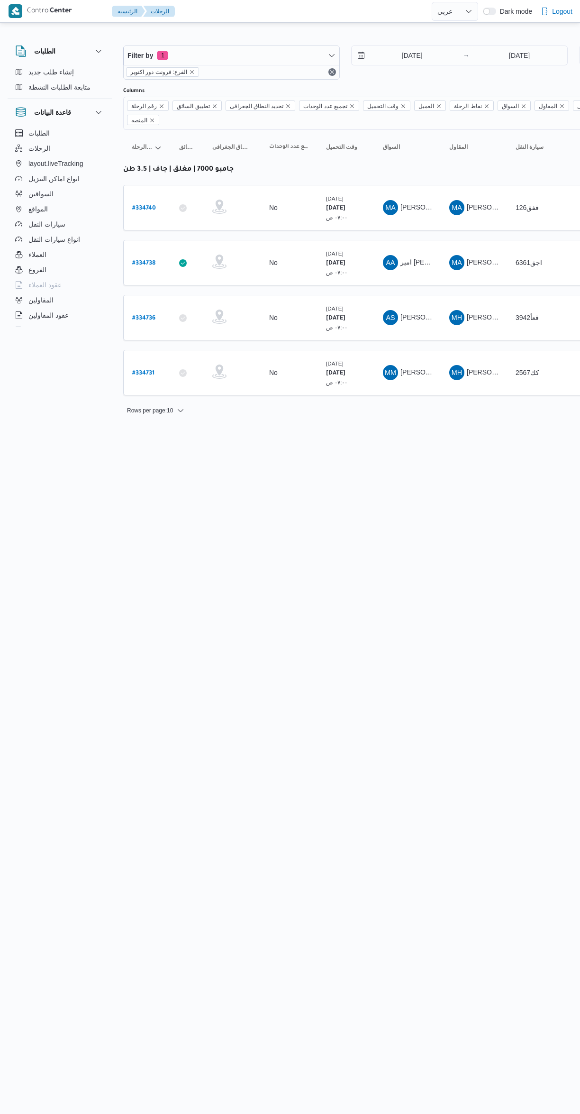
select select "ar"
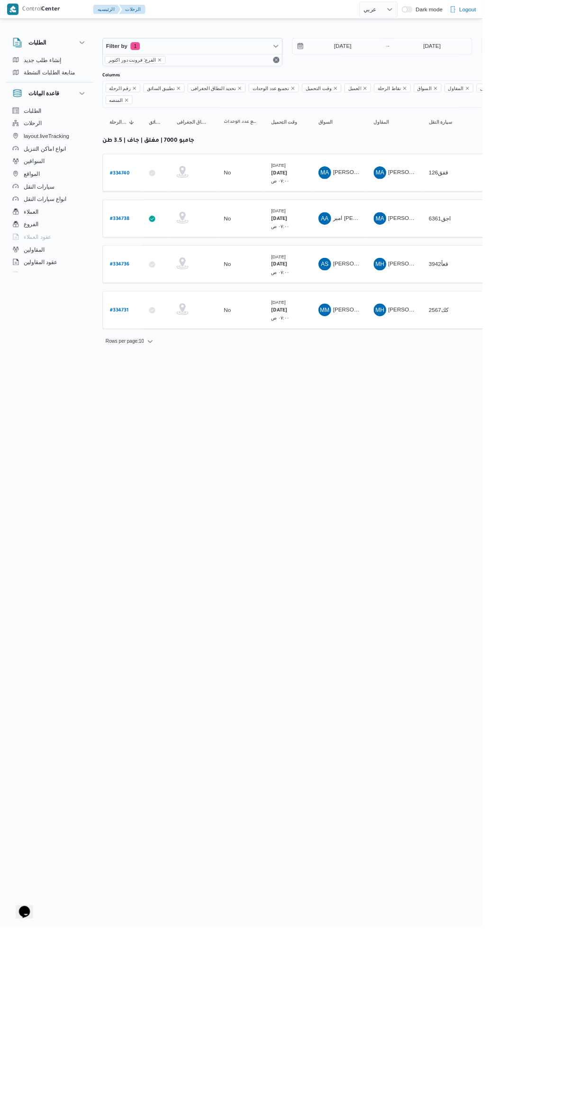
click at [146, 205] on b "# 334740" at bounding box center [144, 208] width 24 height 7
select select "ar"
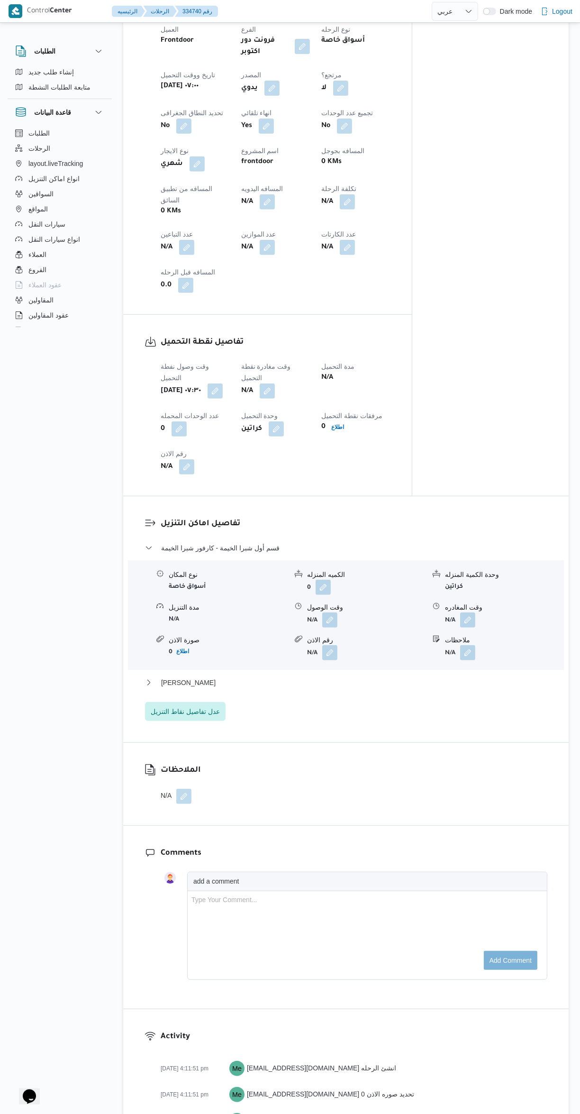
scroll to position [417, 0]
click at [272, 382] on button "button" at bounding box center [267, 389] width 15 height 15
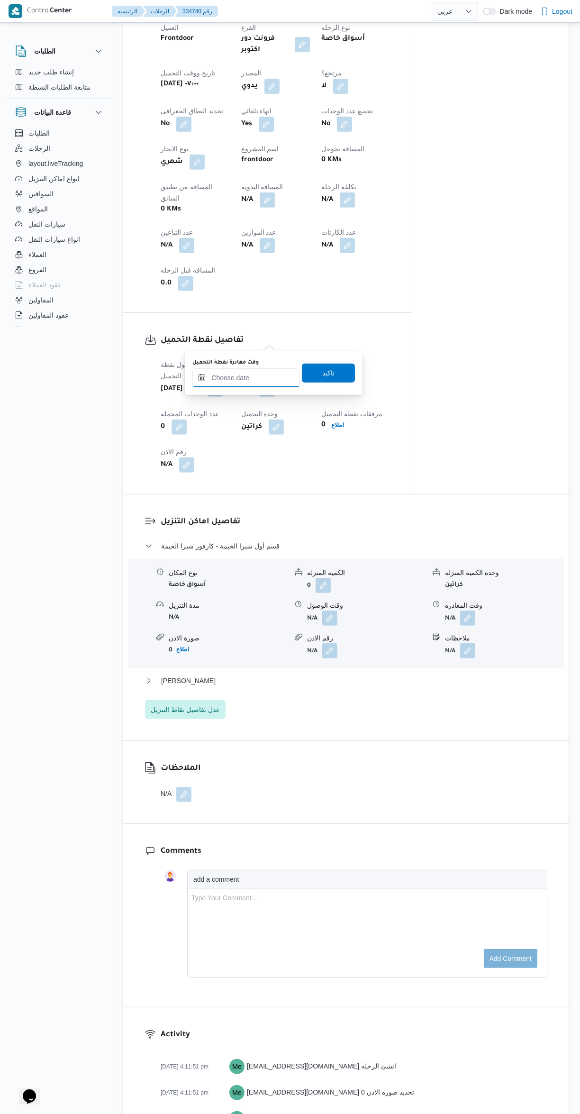
click at [262, 377] on input "وقت مغادرة نقطة التحميل" at bounding box center [246, 377] width 108 height 19
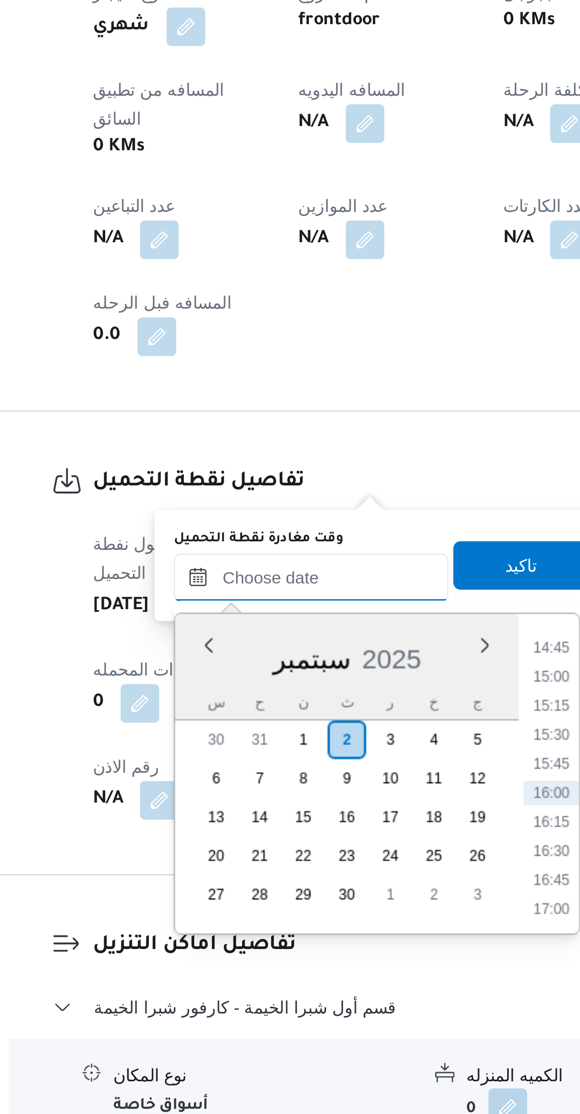
scroll to position [0, 0]
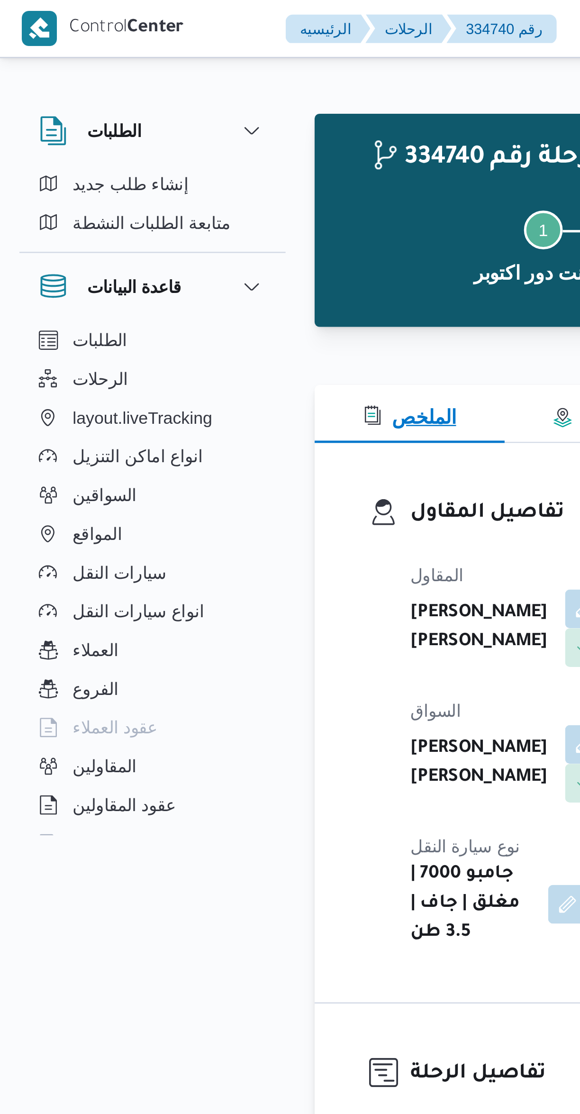
click at [165, 160] on span "الملخص" at bounding box center [160, 163] width 37 height 8
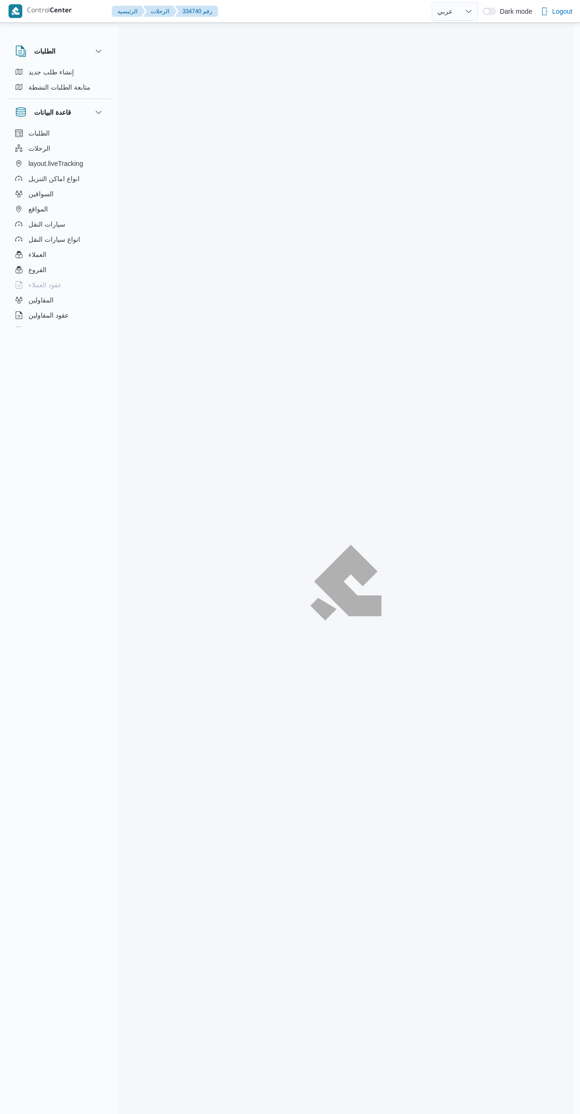
select select "ar"
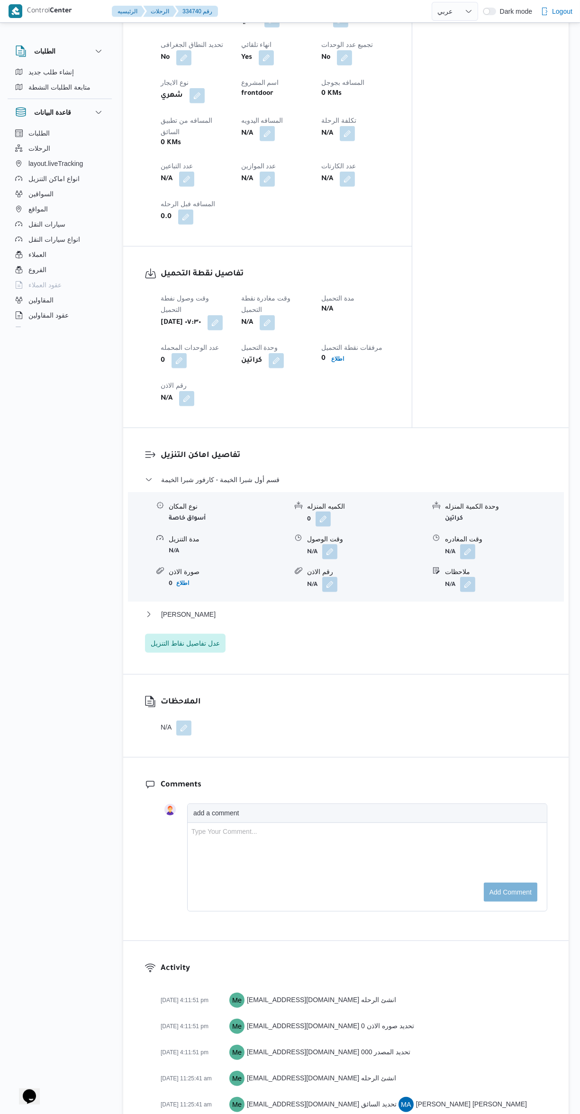
scroll to position [505, 0]
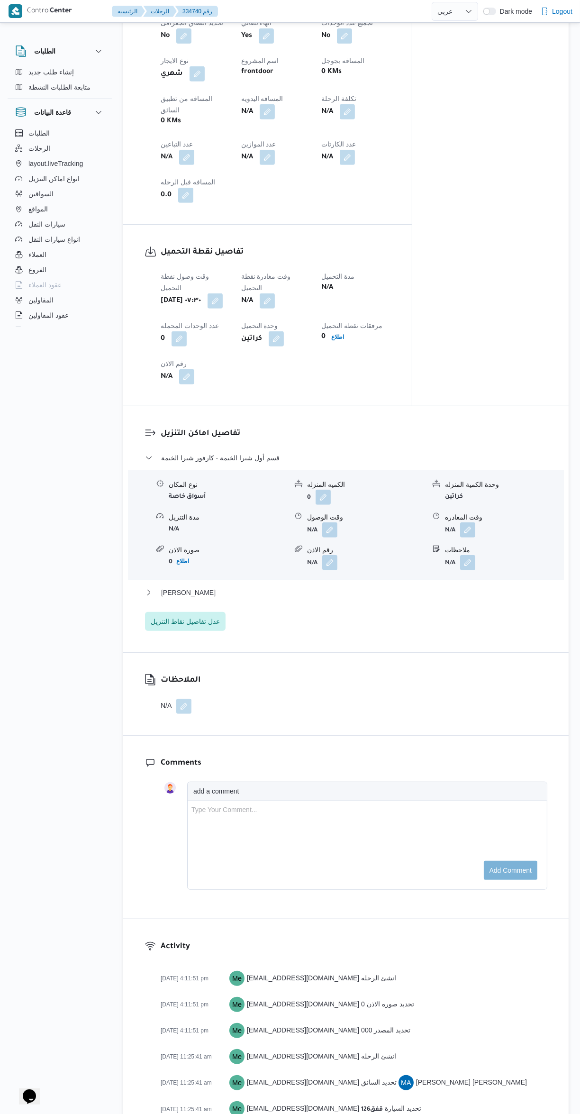
click at [275, 293] on button "button" at bounding box center [267, 300] width 15 height 15
click at [252, 289] on input "وقت مغادرة نقطة التحميل" at bounding box center [246, 289] width 108 height 19
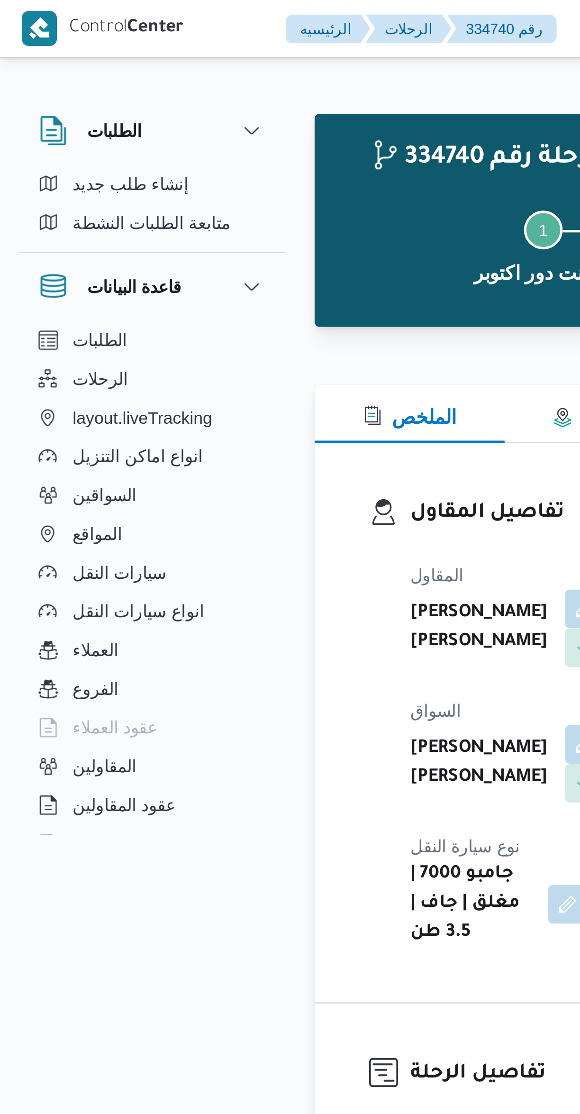
scroll to position [670, 0]
click at [166, 173] on button "الملخص" at bounding box center [160, 162] width 74 height 23
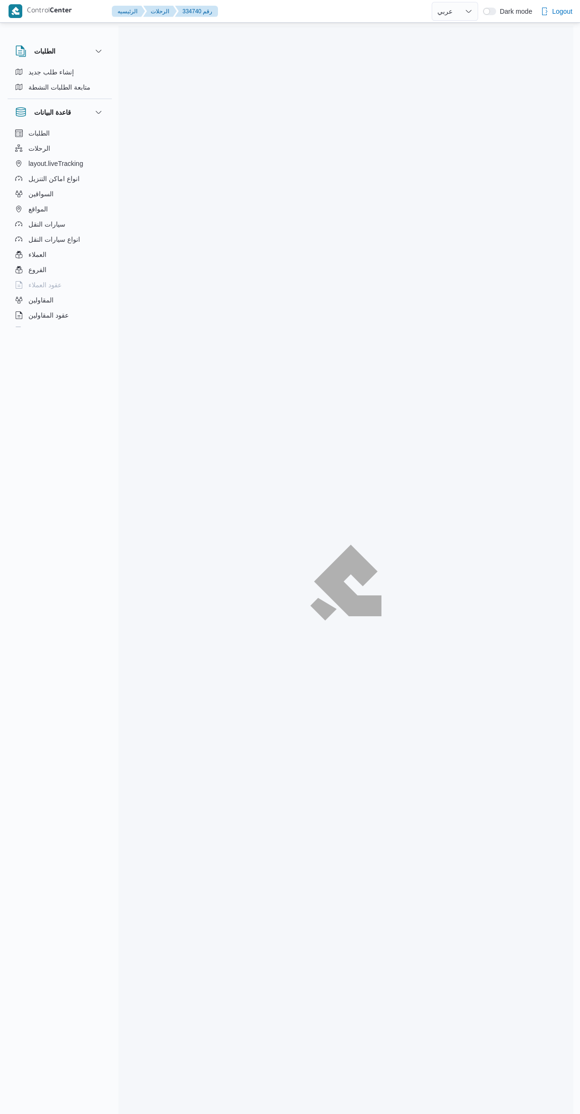
select select "ar"
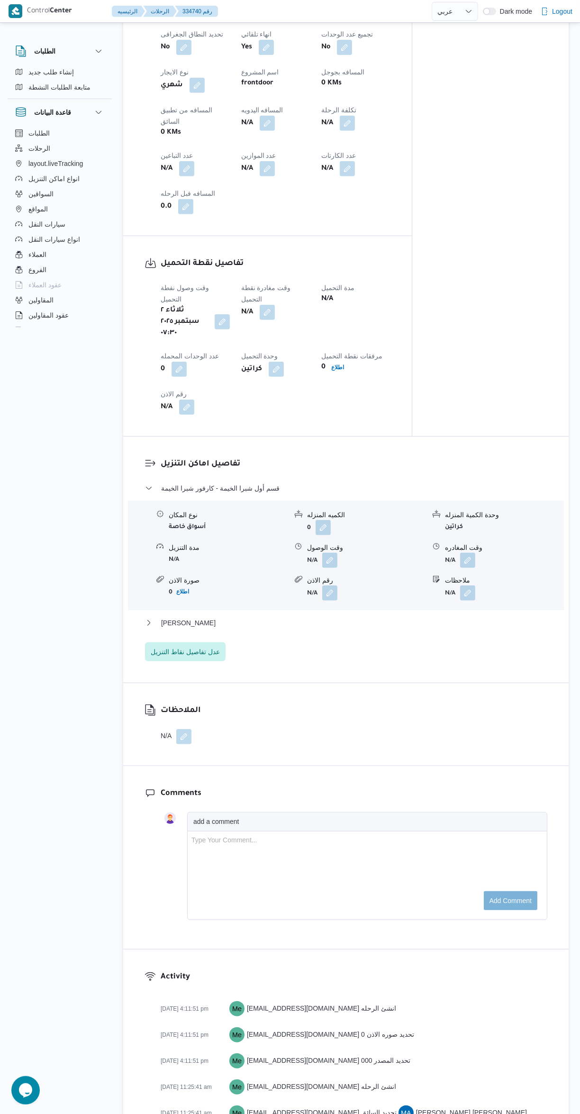
scroll to position [503, 0]
click at [275, 304] on button "button" at bounding box center [267, 311] width 15 height 15
click at [244, 292] on input "وقت مغادرة نقطة التحميل" at bounding box center [246, 292] width 108 height 19
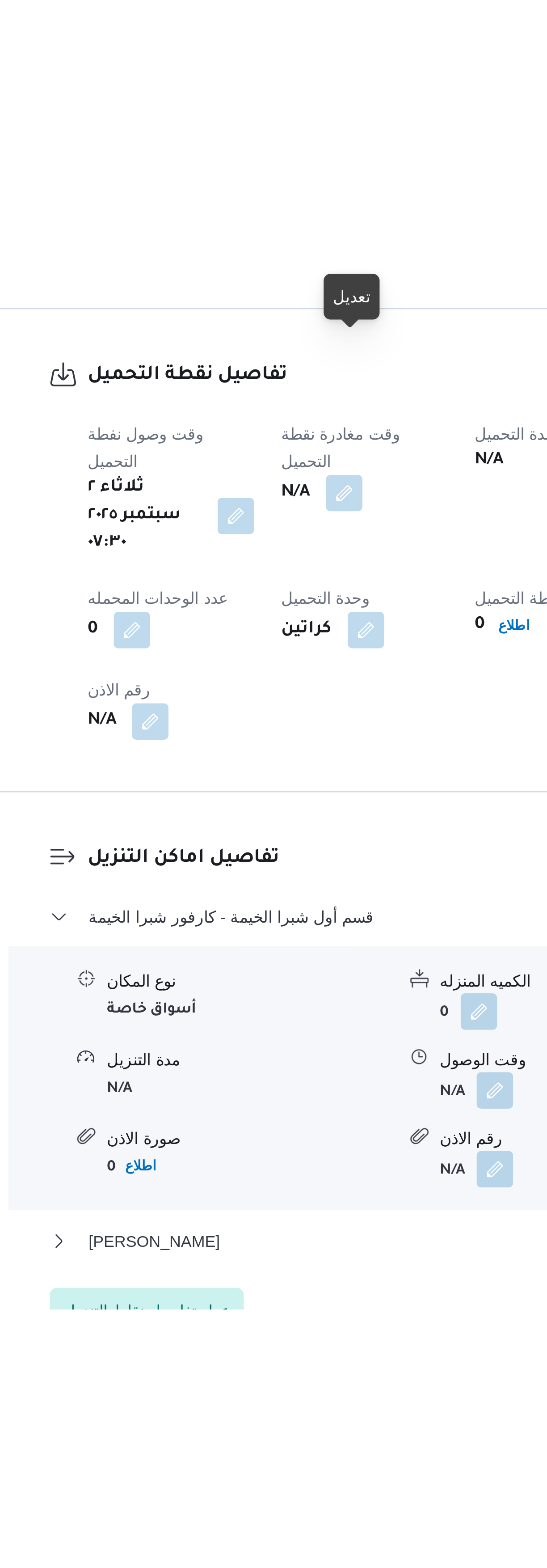
scroll to position [75, 0]
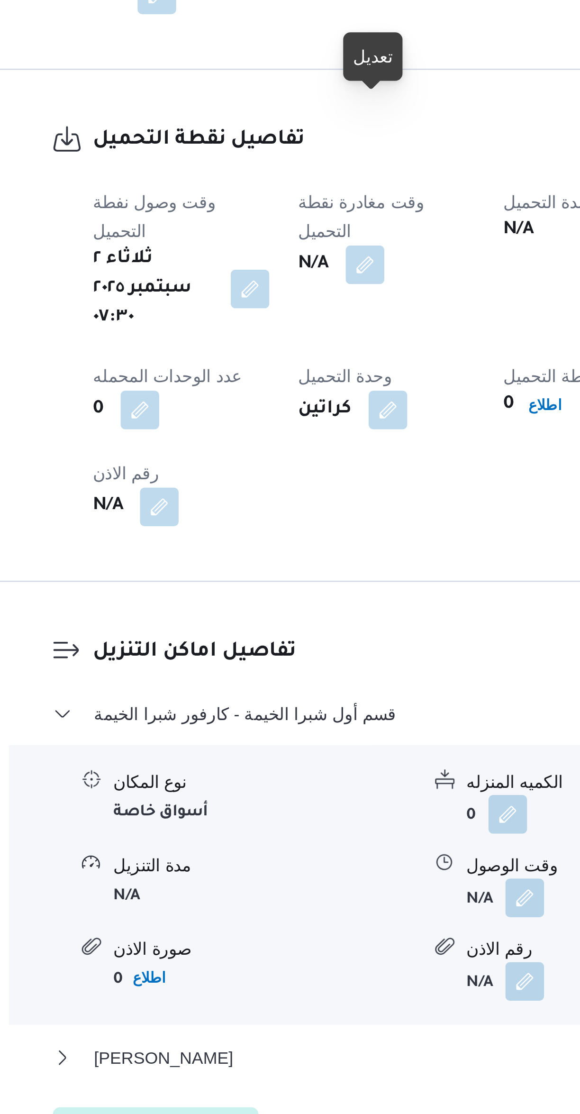
click at [275, 728] on button "button" at bounding box center [267, 735] width 15 height 15
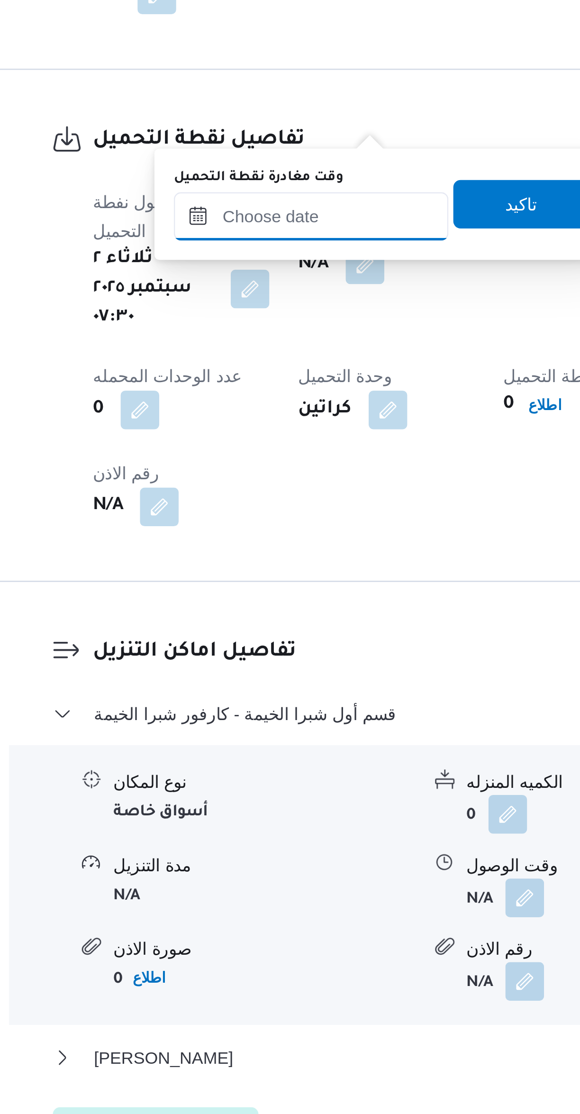
click at [256, 717] on input "وقت مغادرة نقطة التحميل" at bounding box center [246, 716] width 108 height 19
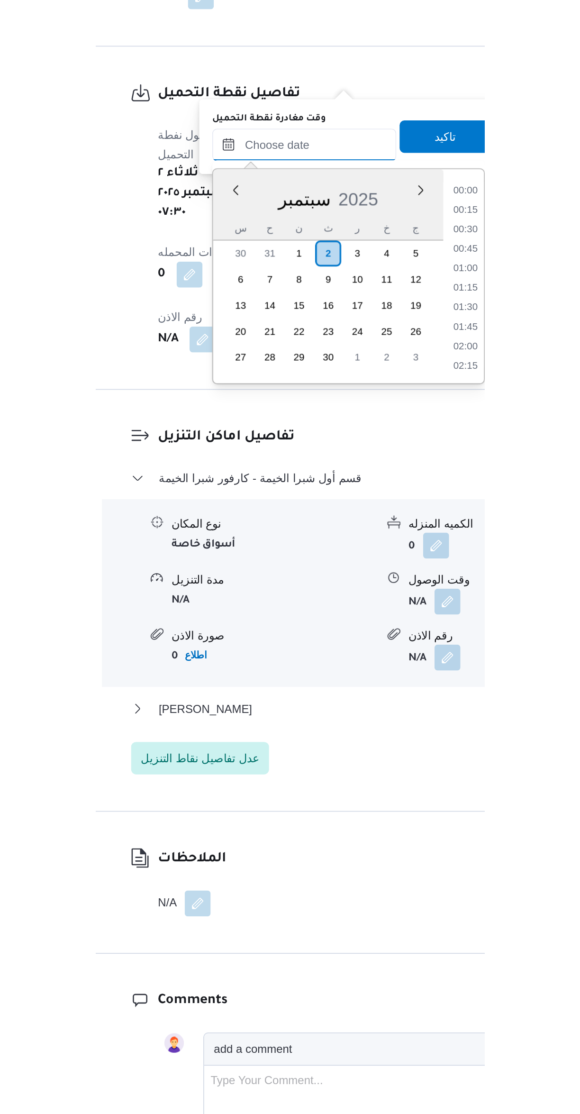
scroll to position [670, 0]
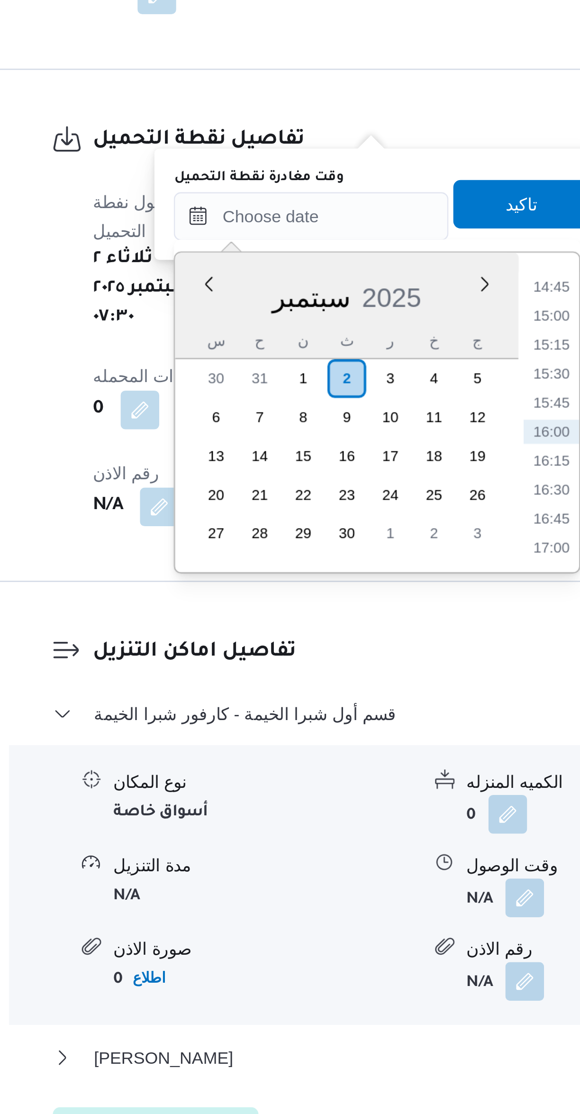
click at [341, 743] on li "14:45" at bounding box center [341, 743] width 22 height 9
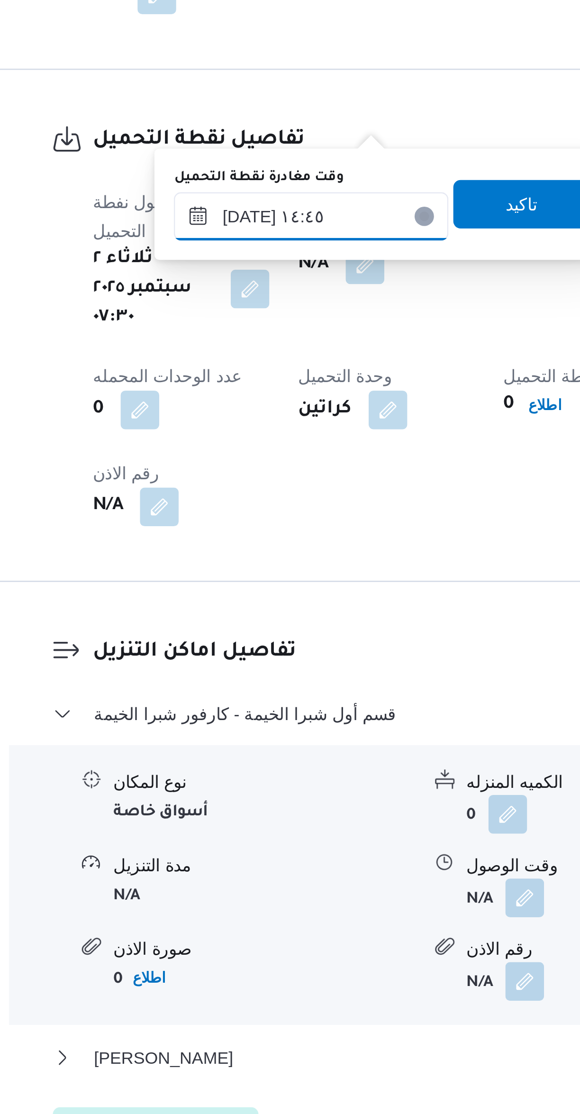
click at [266, 710] on input "٠٢/٠٩/٢٠٢٥ ١٤:٤٥" at bounding box center [246, 716] width 108 height 19
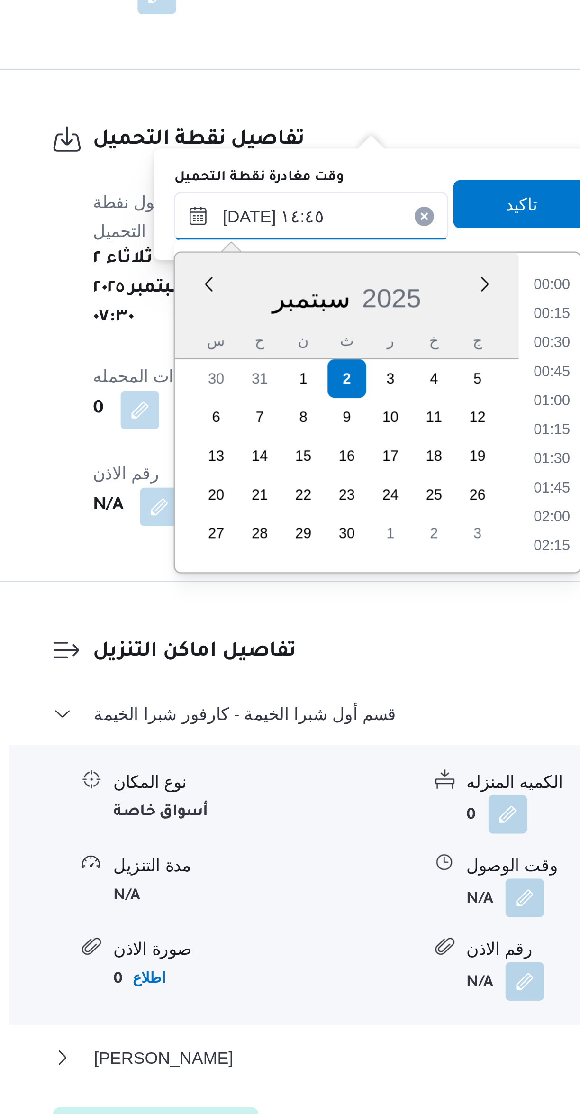
scroll to position [614, 0]
click at [340, 766] on li "14:00" at bounding box center [341, 766] width 22 height 9
type input "٠٢/٠٩/٢٠٢٥ ١٤:٠٠"
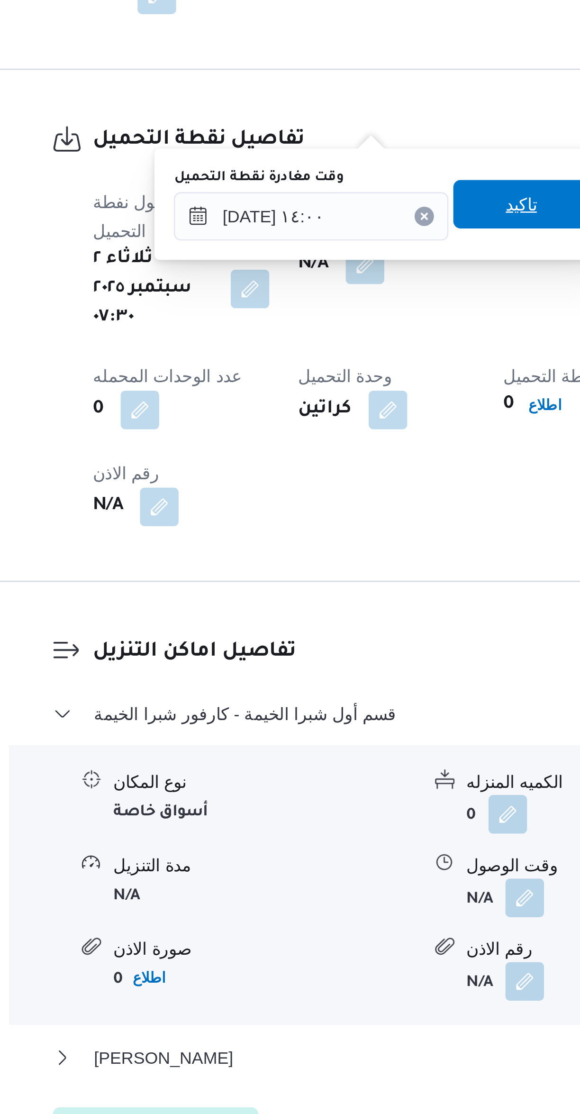
click at [330, 714] on span "تاكيد" at bounding box center [328, 711] width 53 height 19
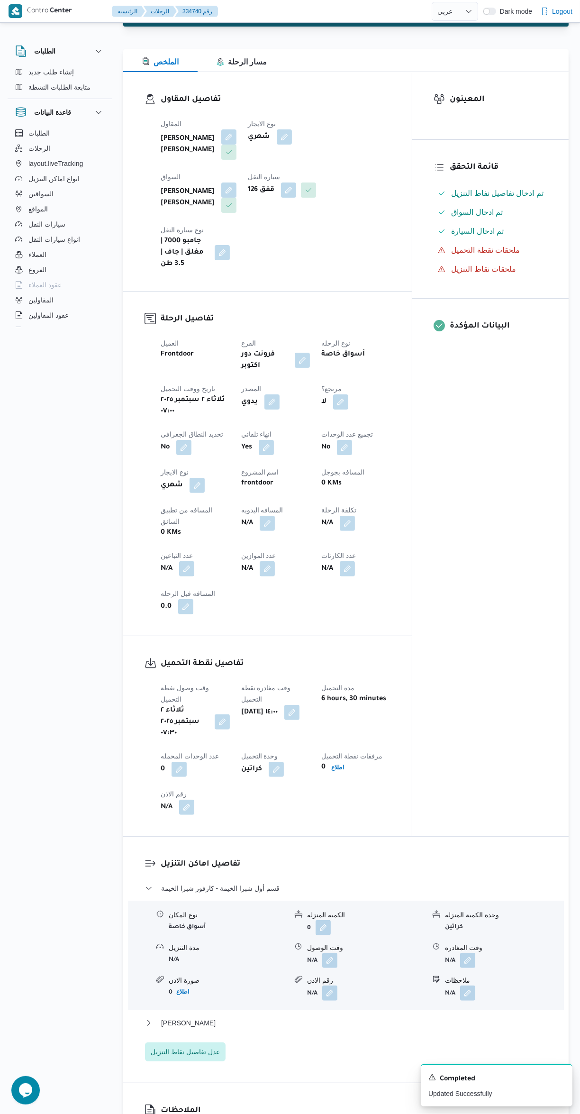
scroll to position [0, 0]
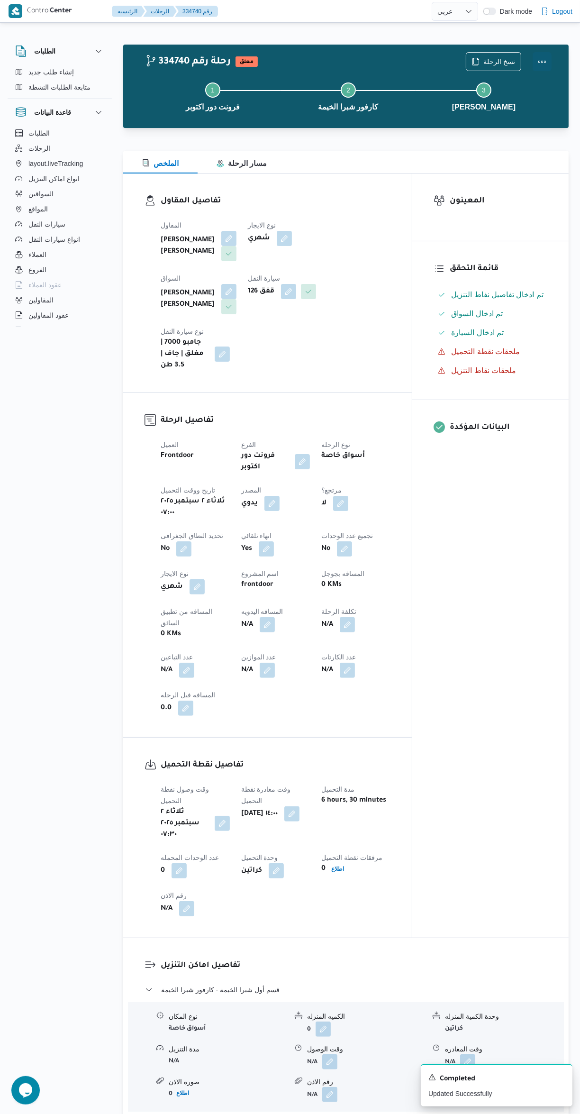
click at [548, 66] on button "Actions" at bounding box center [542, 61] width 19 height 19
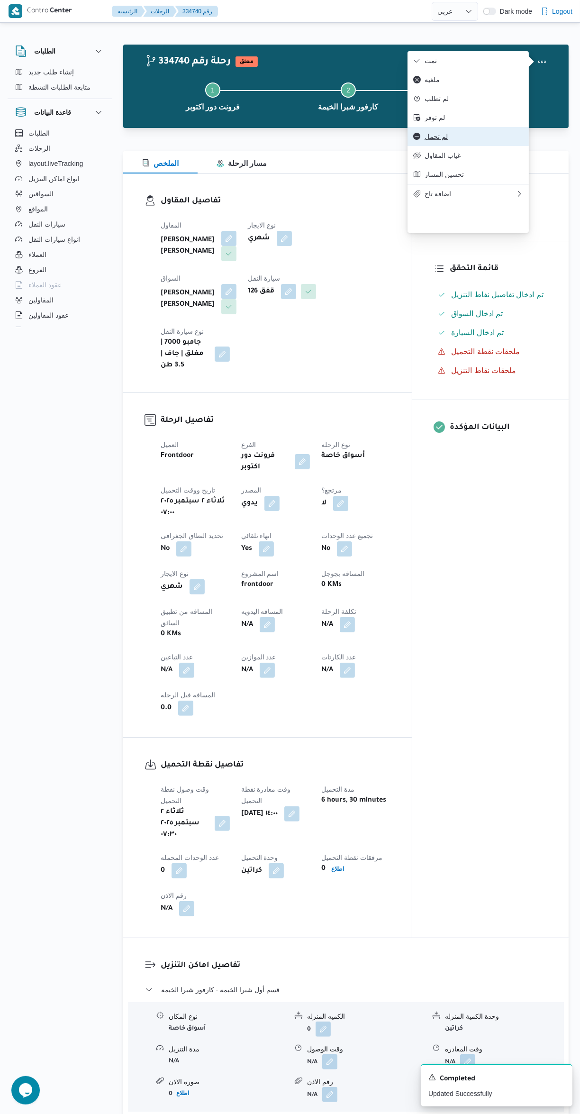
click at [477, 140] on span "لم تحمل" at bounding box center [474, 137] width 99 height 8
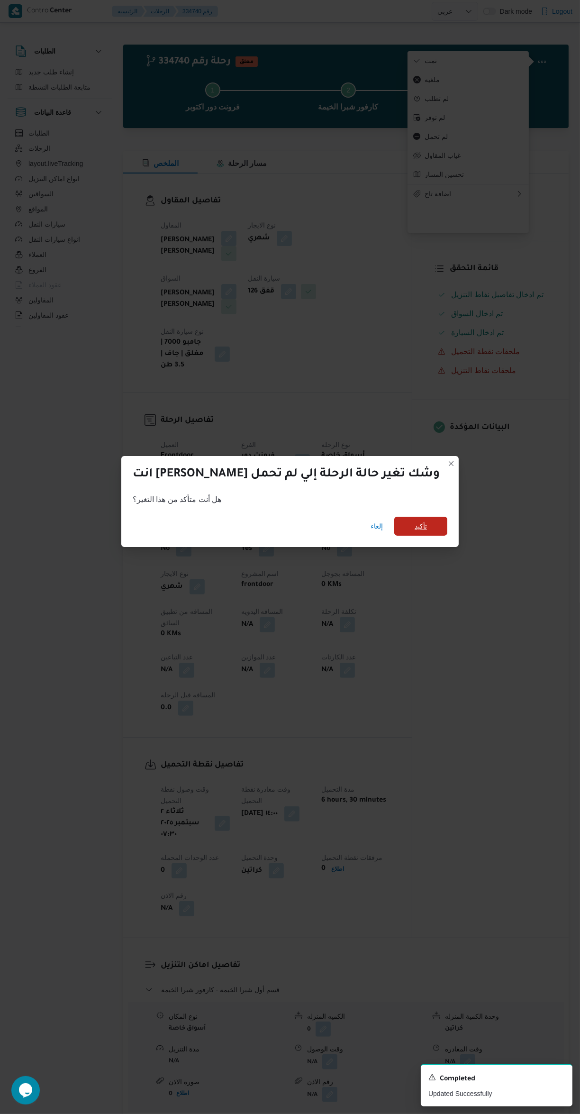
click at [405, 517] on span "تأكيد" at bounding box center [420, 526] width 53 height 19
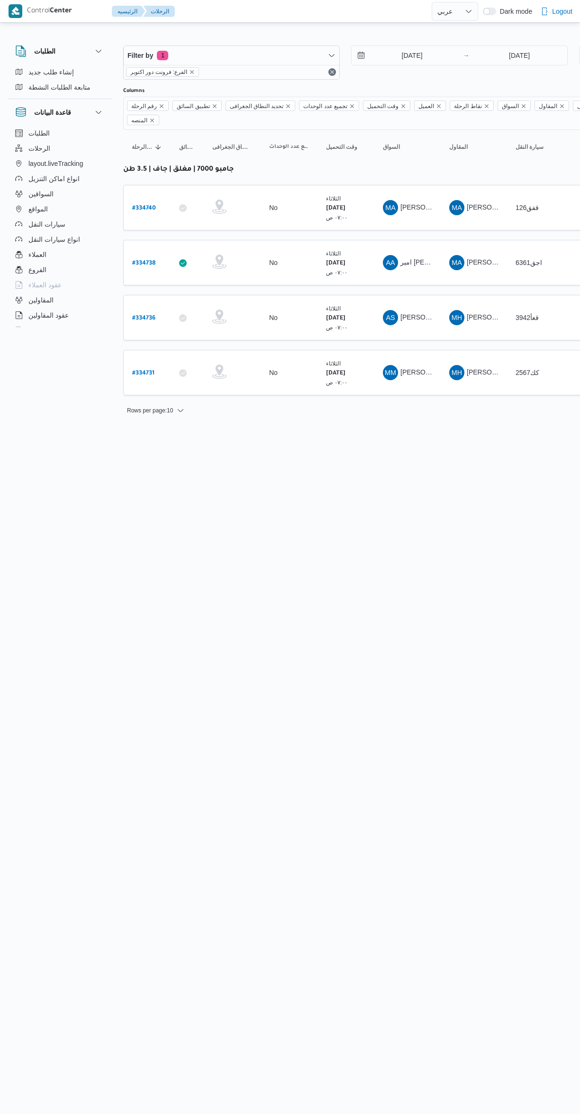
select select "ar"
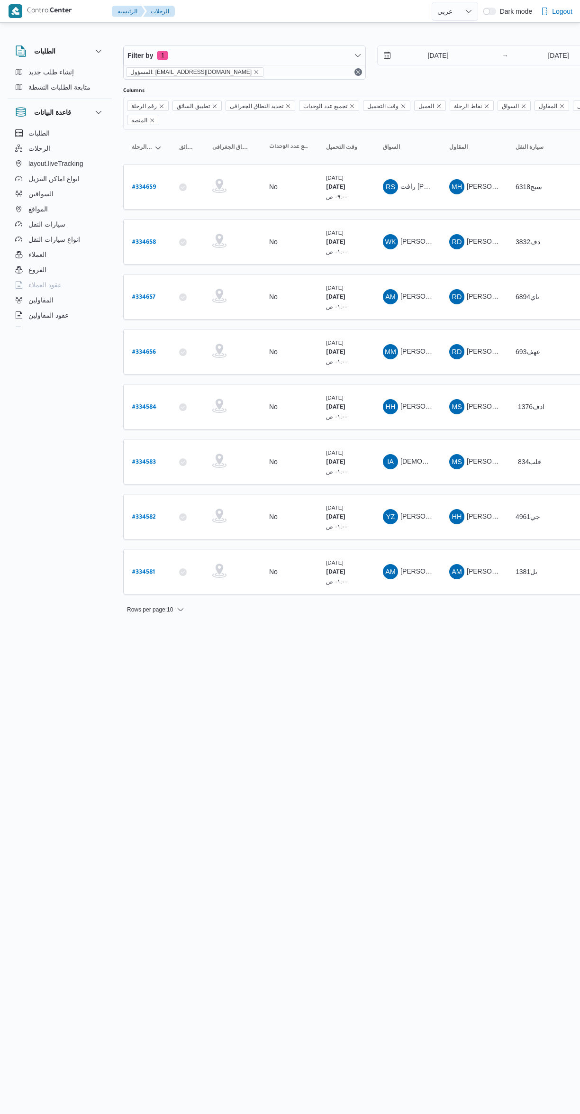
select select "ar"
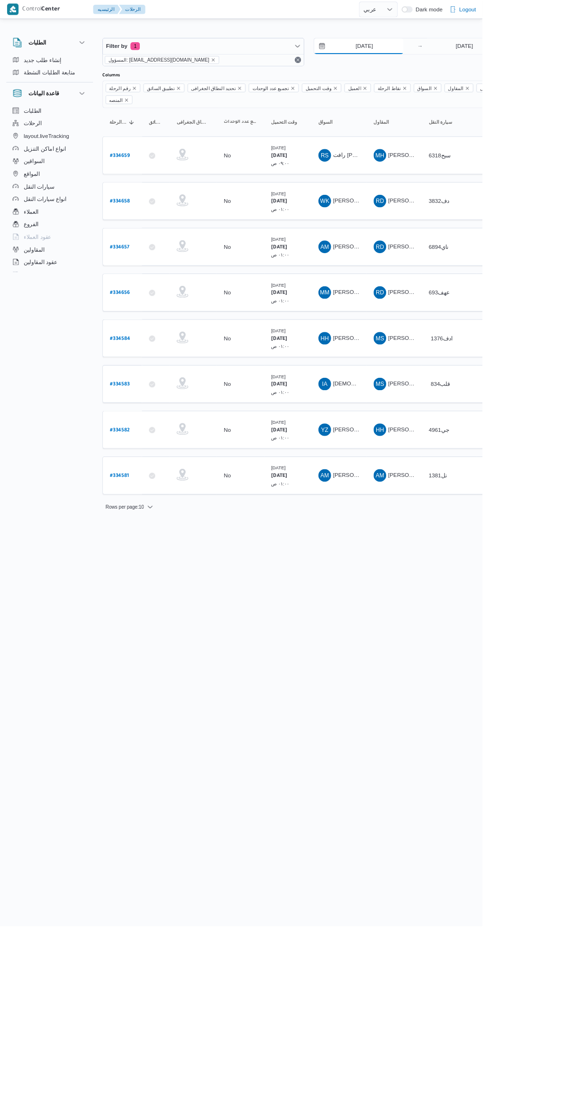
click at [431, 57] on input "[DATE]" at bounding box center [432, 55] width 108 height 19
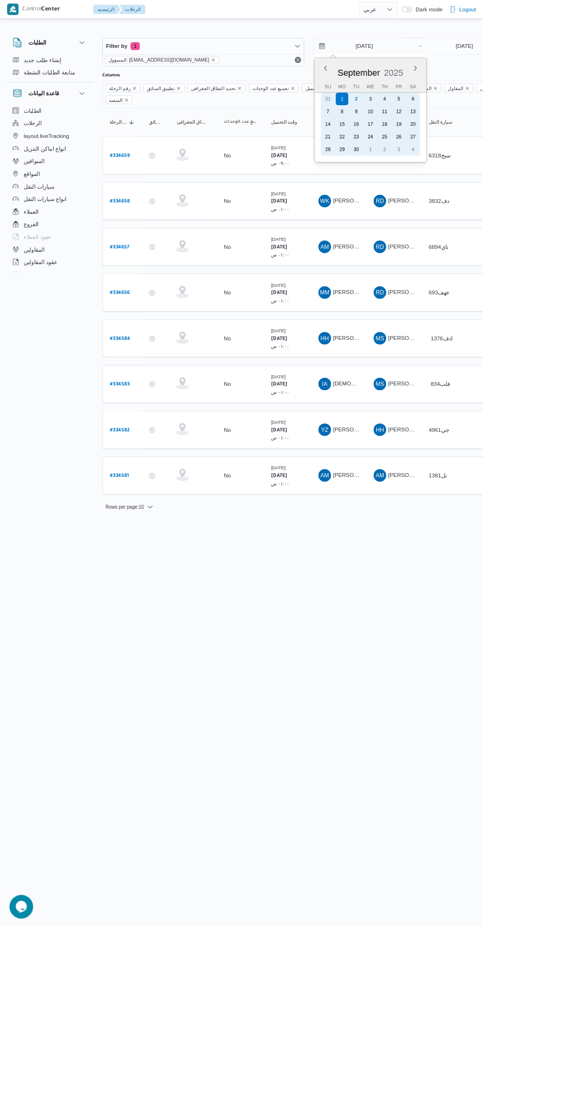
click at [430, 123] on div "2" at bounding box center [428, 118] width 15 height 15
type input "[DATE]"
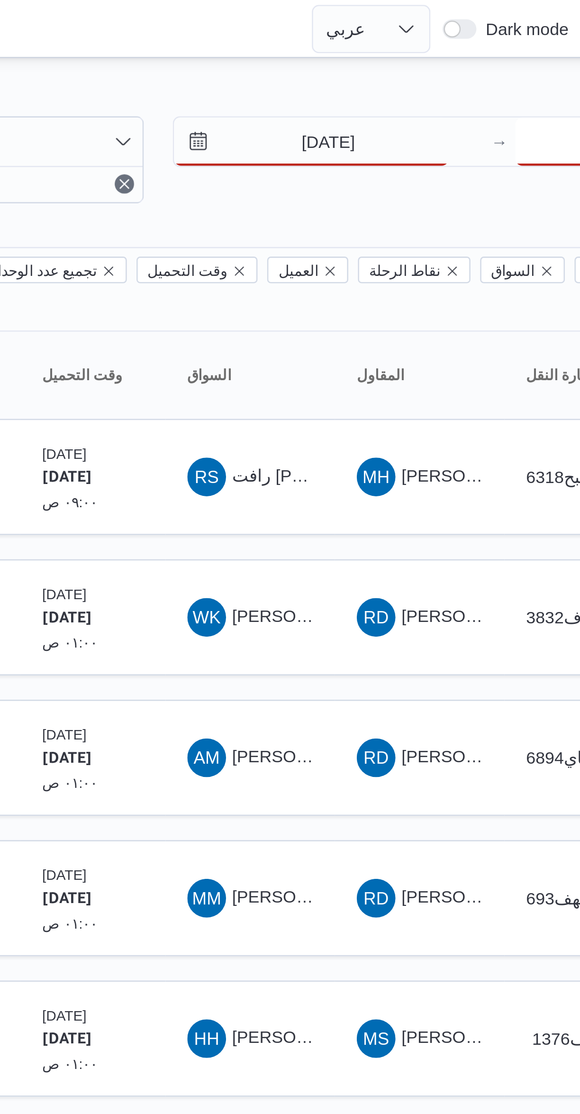
click at [517, 55] on input "[DATE]" at bounding box center [559, 55] width 94 height 19
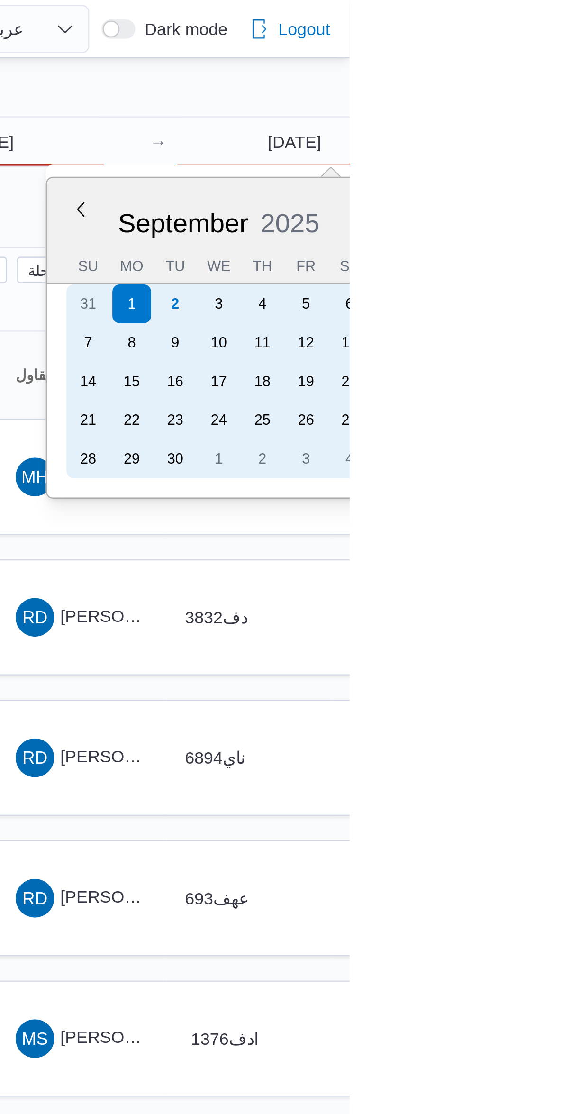
click at [512, 119] on div "2" at bounding box center [511, 118] width 15 height 15
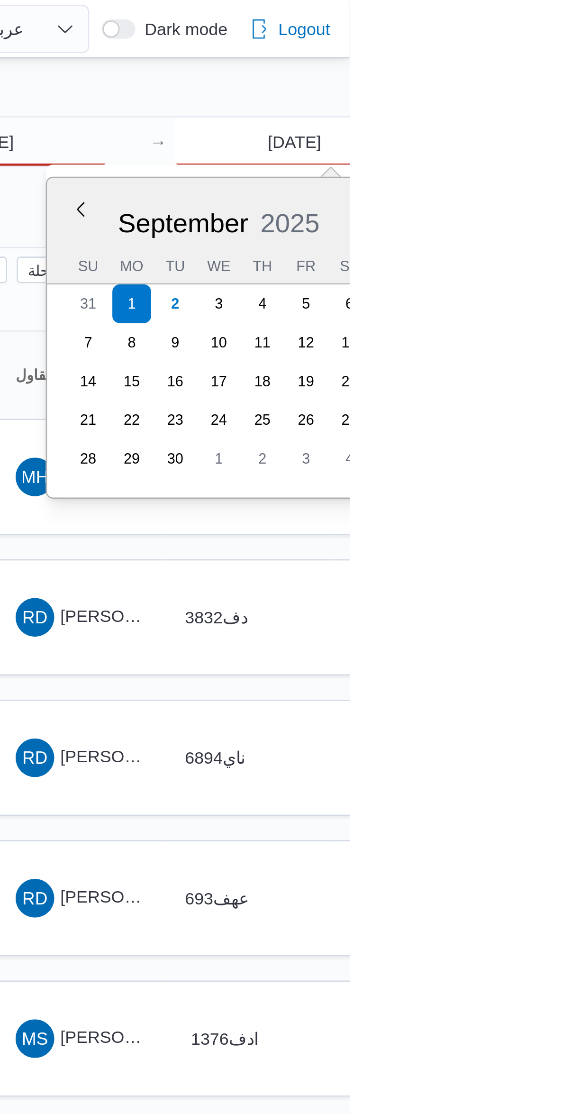
type input "[DATE]"
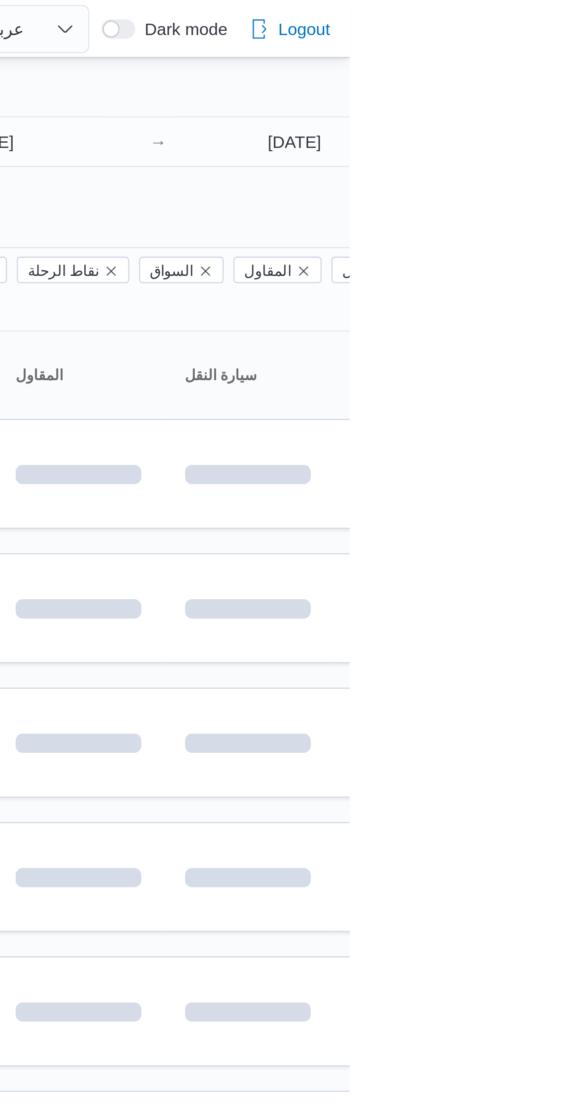
click at [518, 27] on div "Filter by 1 المسؤول: [EMAIL_ADDRESS][DOMAIN_NAME] [DATE] → [DATE] Group By Colu…" at bounding box center [284, 317] width 580 height 584
